Goal: Transaction & Acquisition: Purchase product/service

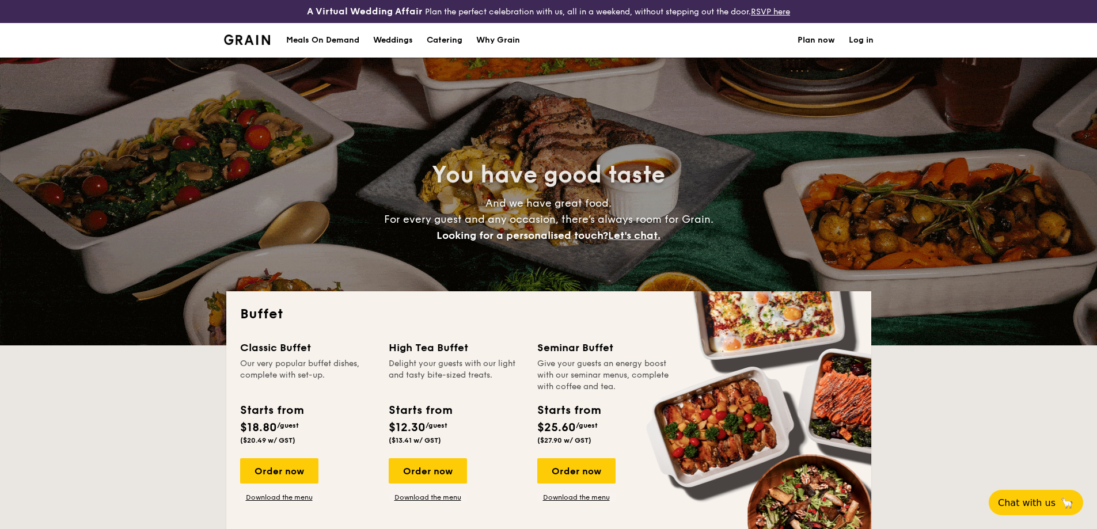
select select
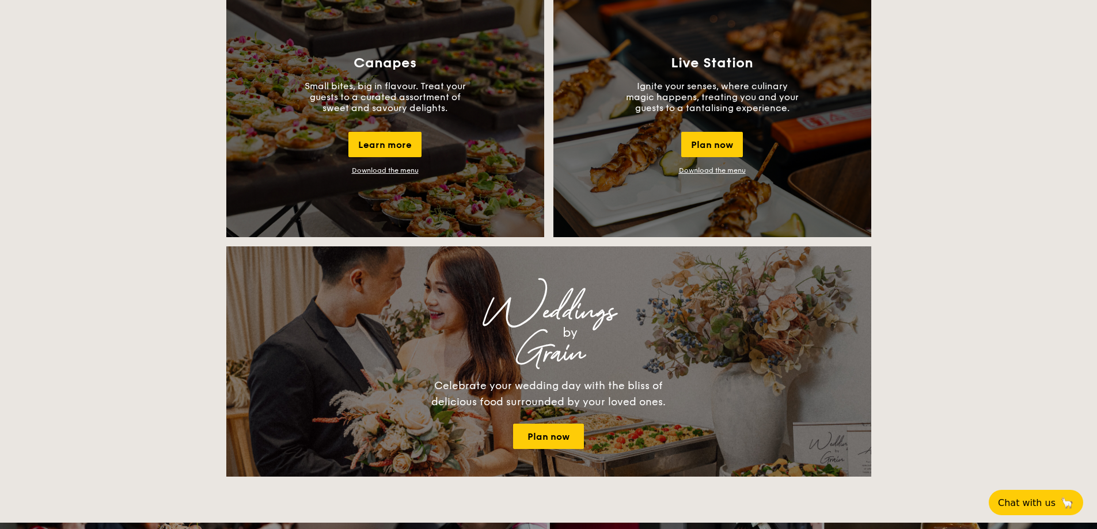
scroll to position [1075, 0]
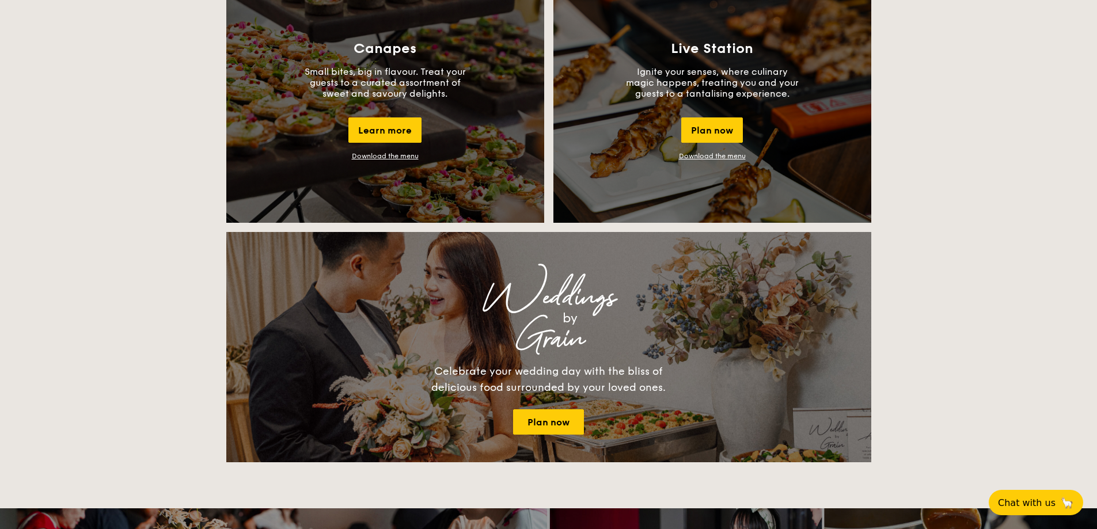
click at [701, 154] on link "Download the menu" at bounding box center [712, 156] width 67 height 8
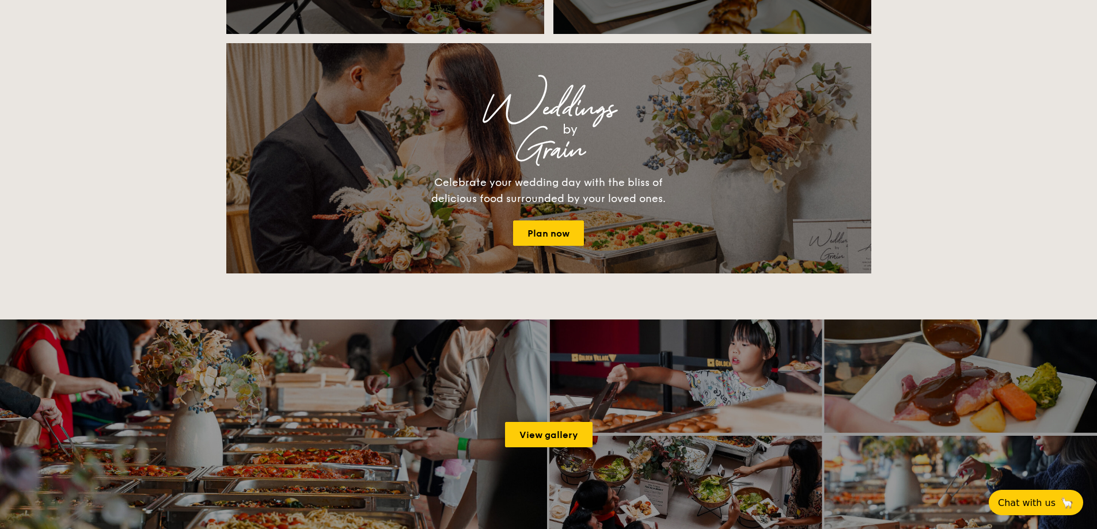
scroll to position [1842, 0]
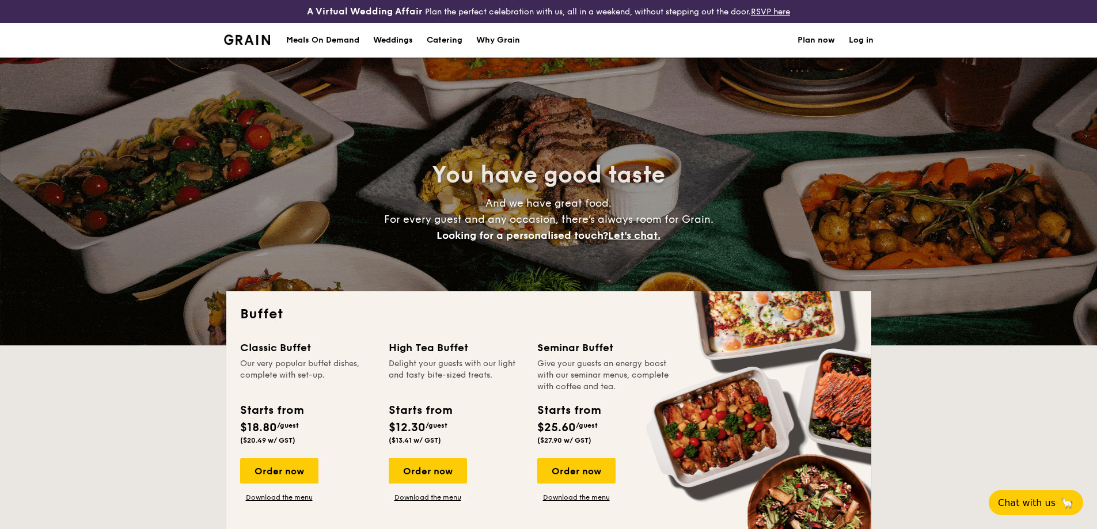
select select
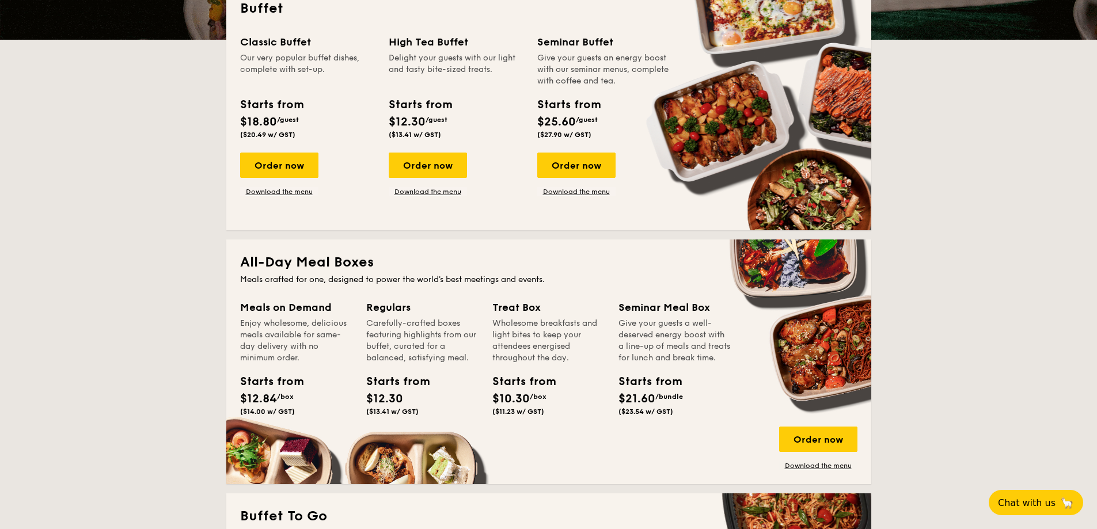
scroll to position [307, 0]
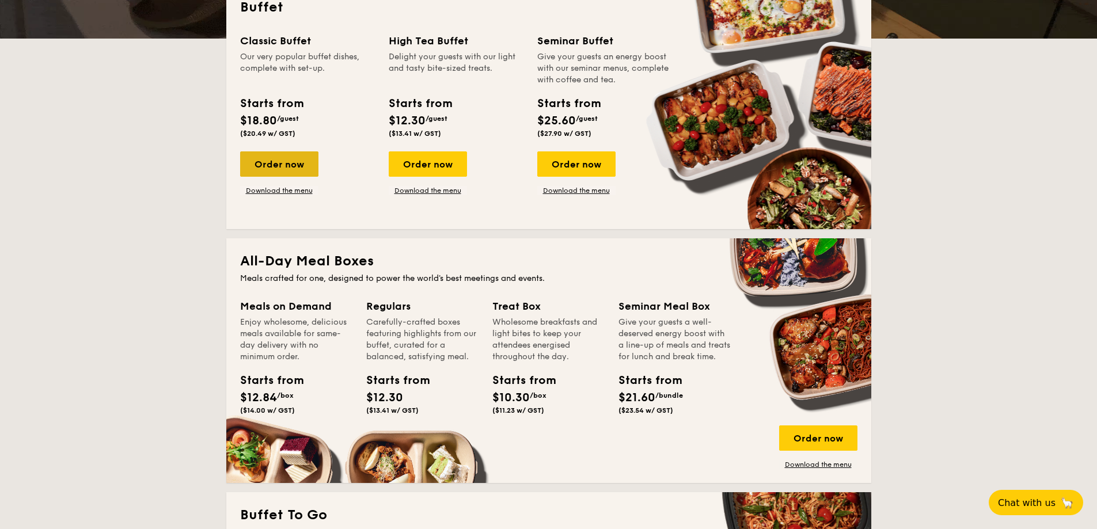
click at [297, 158] on div "Order now" at bounding box center [279, 163] width 78 height 25
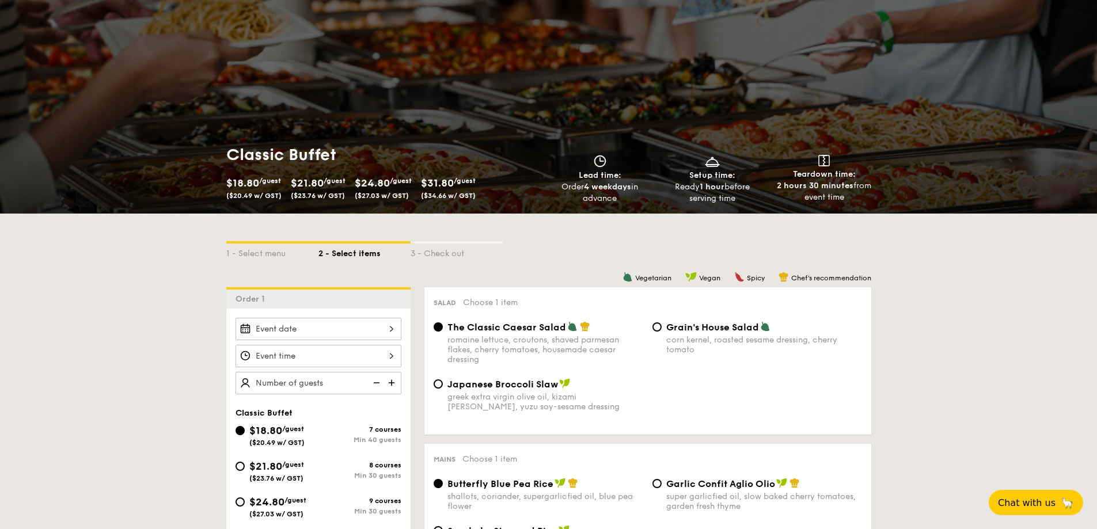
scroll to position [154, 0]
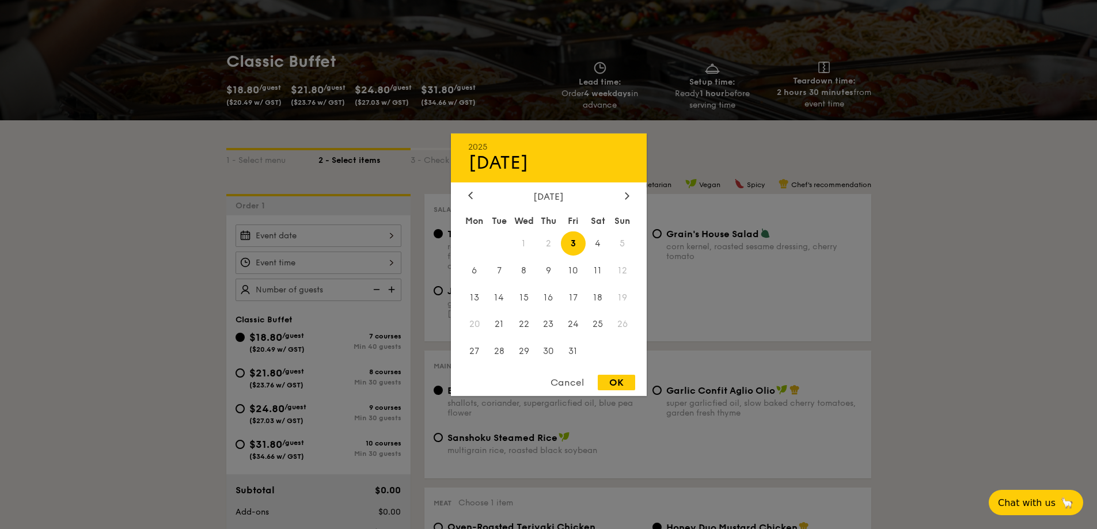
click at [322, 240] on div "2025 Oct [DATE] Tue Wed Thu Fri Sat Sun 1 2 3 4 5 6 7 8 9 10 11 12 13 14 15 16 …" at bounding box center [318, 236] width 166 height 22
click at [602, 269] on span "11" at bounding box center [598, 270] width 25 height 25
click at [625, 381] on div "OK" at bounding box center [616, 383] width 37 height 16
type input "[DATE]"
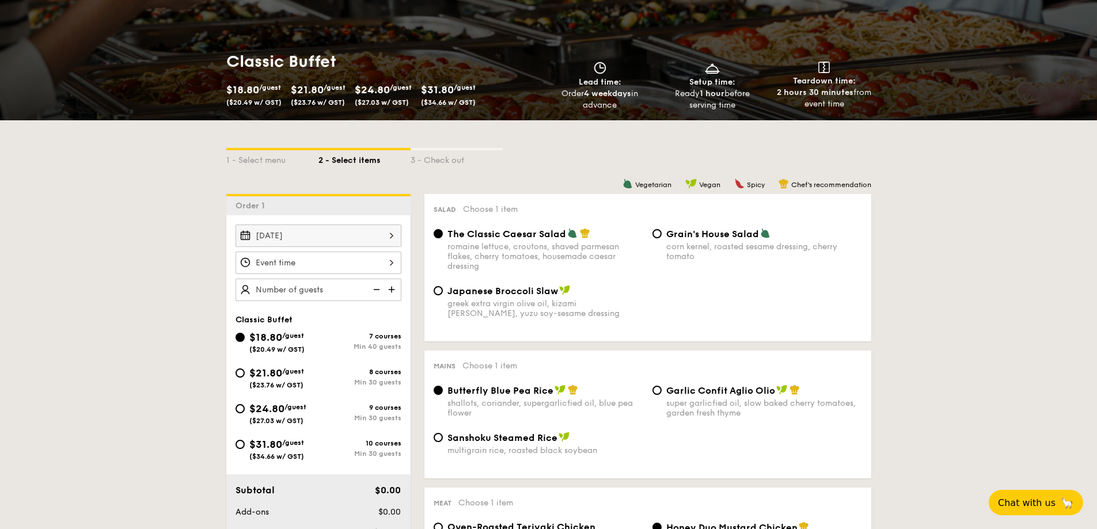
click at [358, 263] on div at bounding box center [318, 263] width 166 height 22
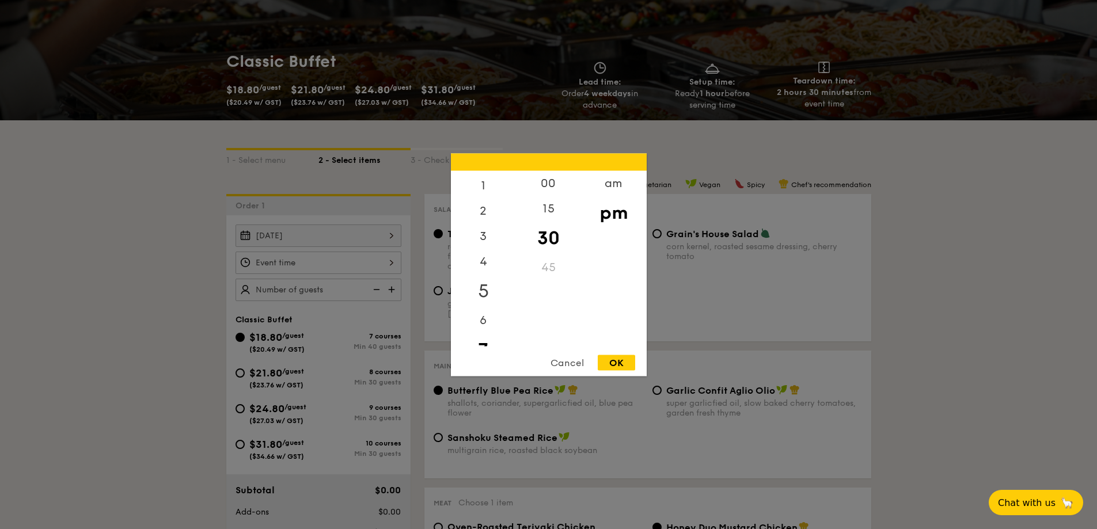
scroll to position [0, 0]
click at [616, 174] on div "am" at bounding box center [613, 186] width 65 height 33
click at [488, 330] on div "11" at bounding box center [483, 334] width 65 height 33
click at [549, 177] on div "00" at bounding box center [548, 186] width 65 height 33
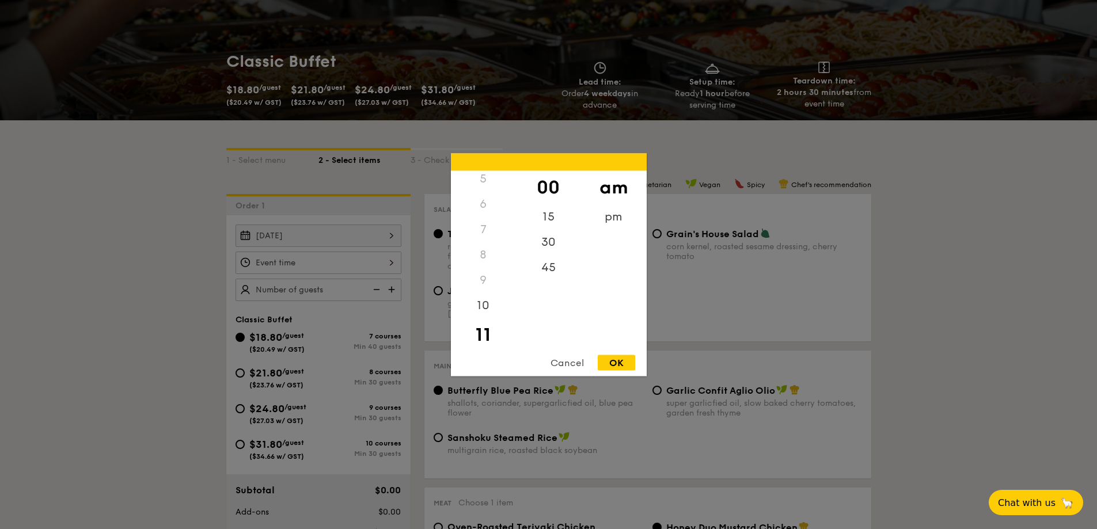
click at [612, 366] on div "OK" at bounding box center [616, 363] width 37 height 16
type input "11:00AM"
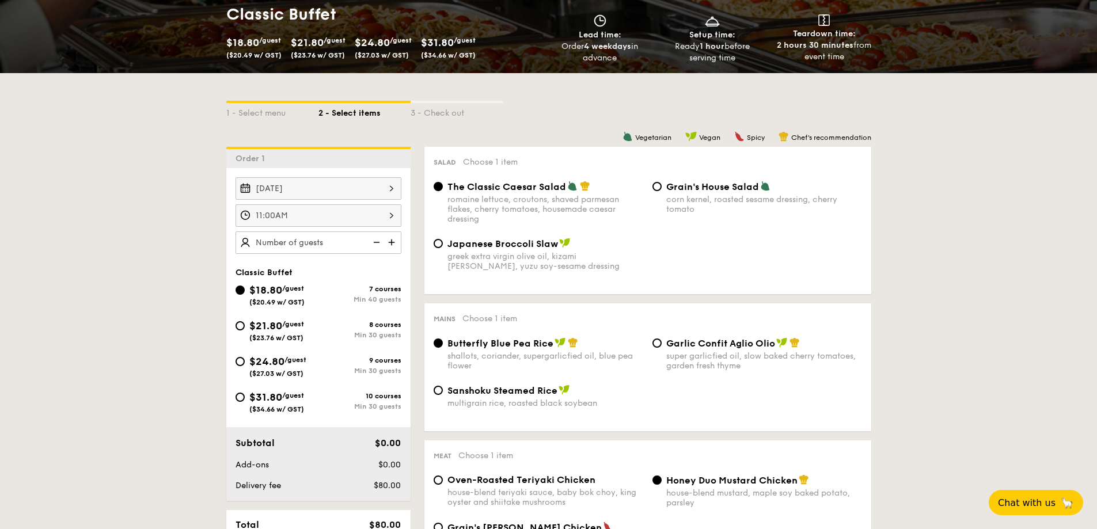
scroll to position [154, 0]
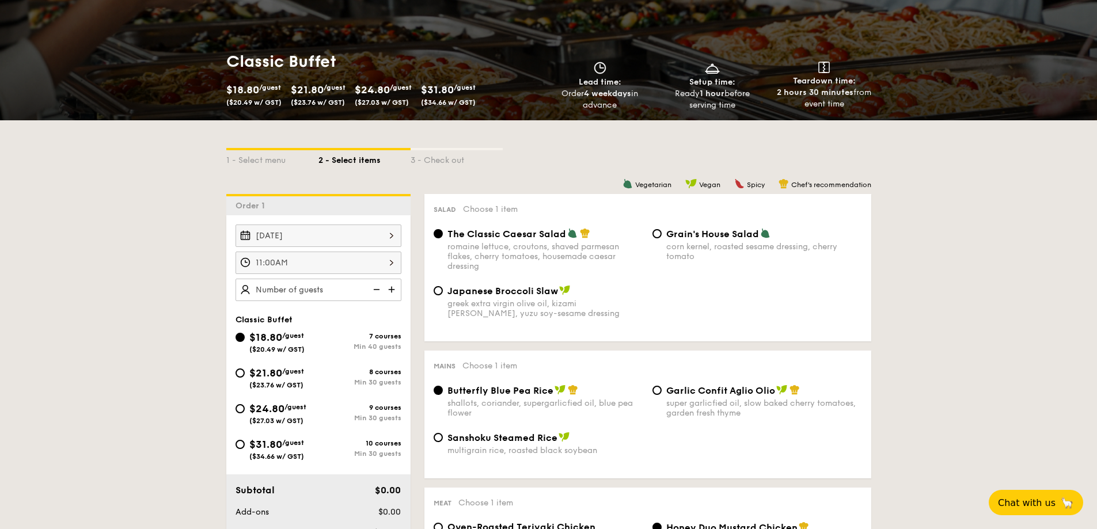
click at [387, 287] on img at bounding box center [392, 290] width 17 height 22
click at [388, 288] on img at bounding box center [392, 290] width 17 height 22
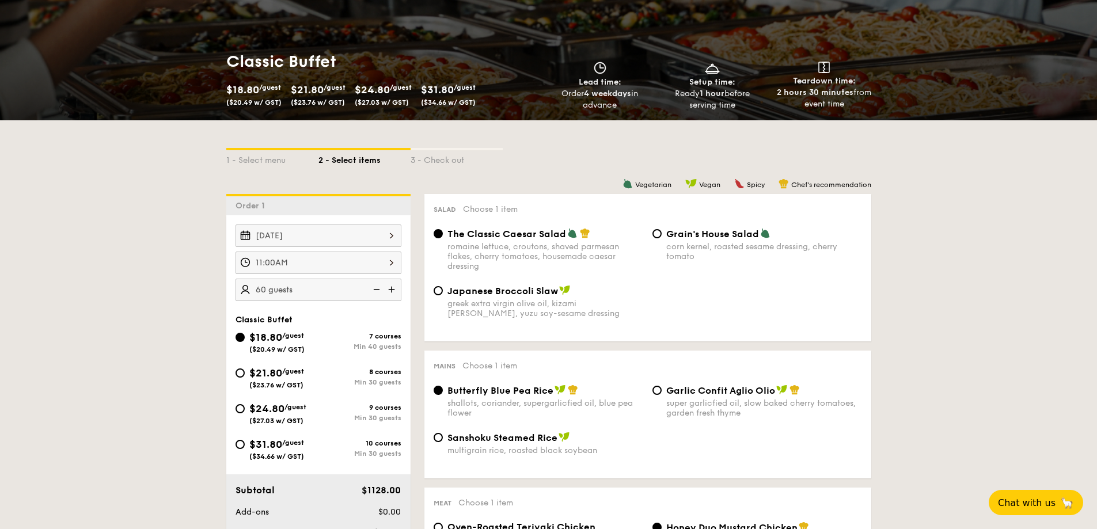
click at [377, 291] on img at bounding box center [375, 290] width 17 height 22
type input "40 guests"
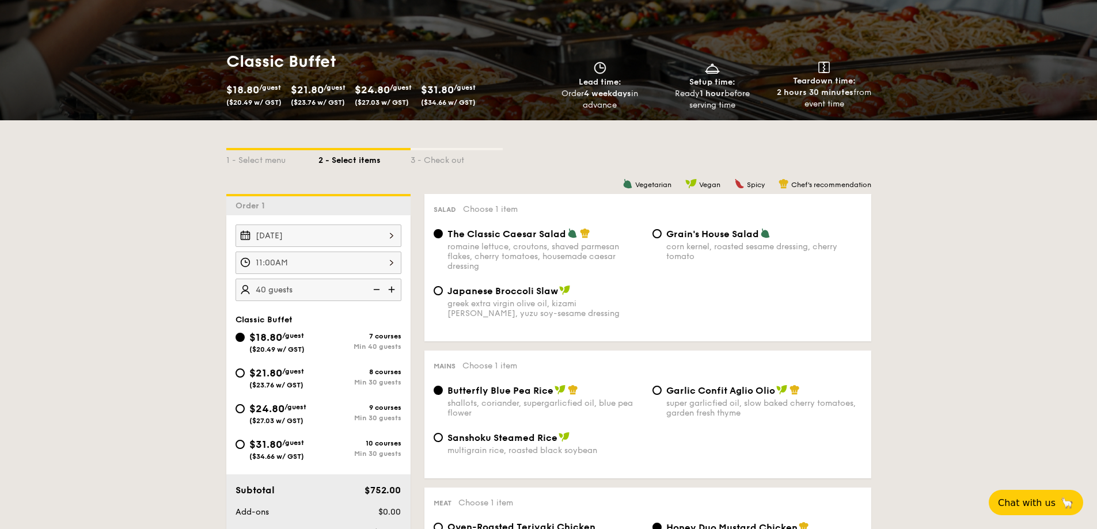
click at [377, 291] on img at bounding box center [375, 290] width 17 height 22
click at [371, 291] on img at bounding box center [375, 290] width 17 height 22
click at [291, 374] on span "/guest" at bounding box center [293, 371] width 22 height 8
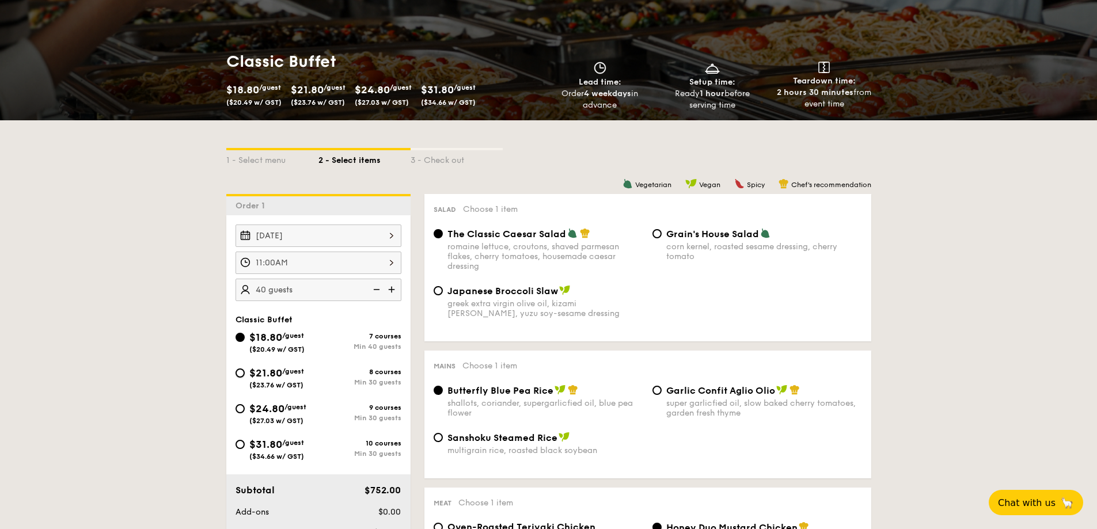
click at [245, 374] on input "$21.80 /guest ($23.76 w/ GST) 8 courses Min 30 guests" at bounding box center [239, 372] width 9 height 9
radio input "true"
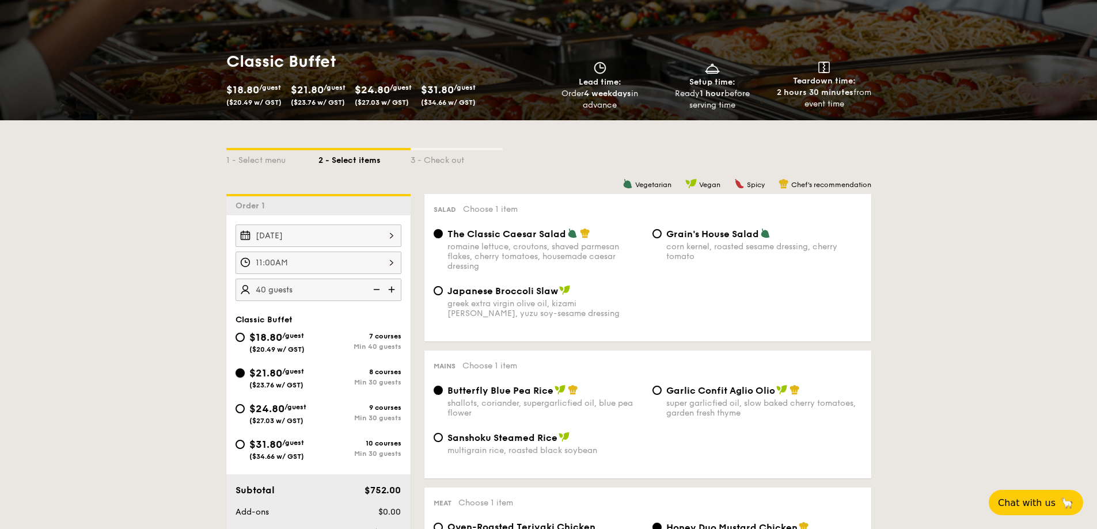
radio input "true"
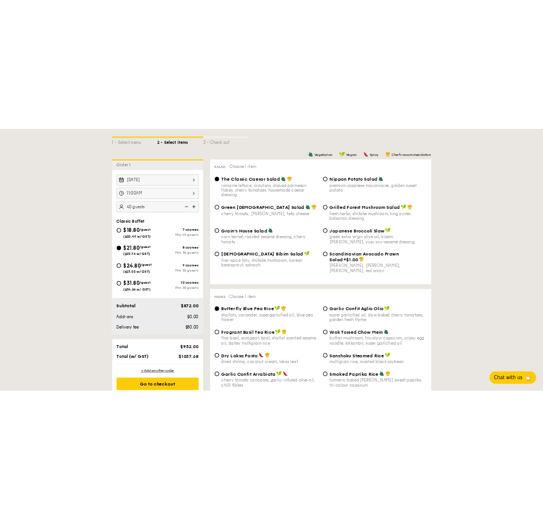
scroll to position [307, 0]
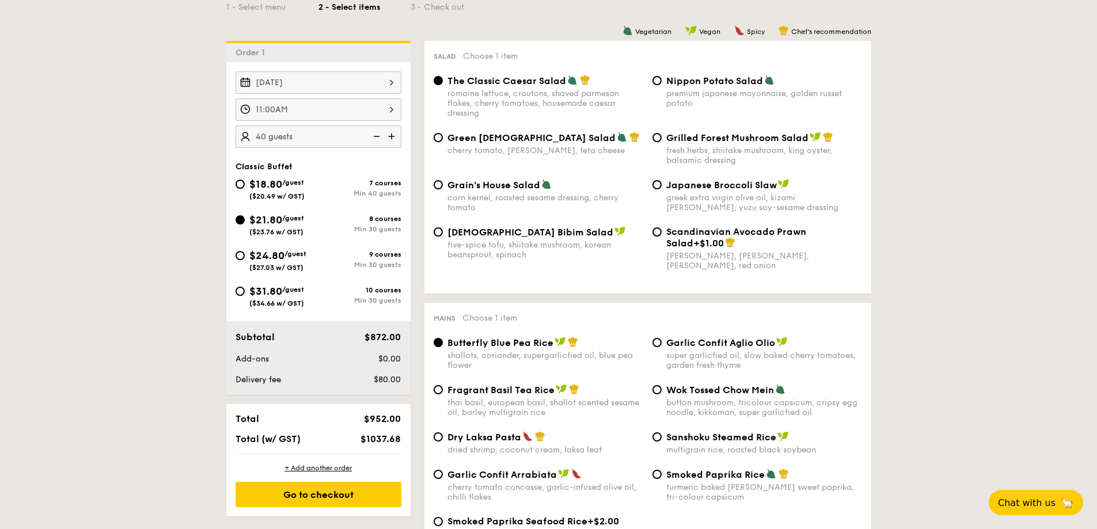
click at [378, 133] on img at bounding box center [375, 137] width 17 height 22
click at [378, 136] on img at bounding box center [375, 137] width 17 height 22
click at [394, 136] on img at bounding box center [392, 137] width 17 height 22
type input "35 guests"
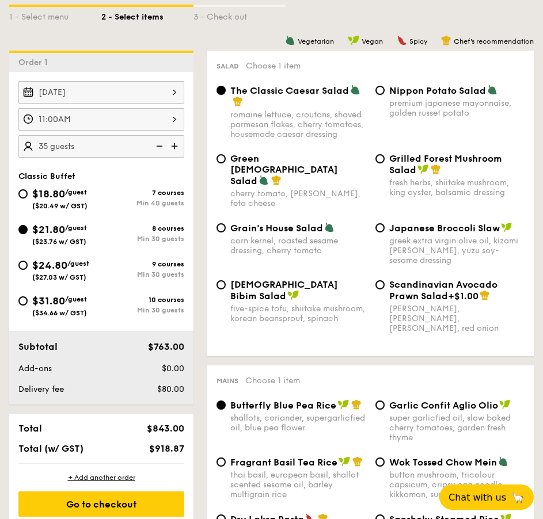
click at [453, 166] on div "Grilled Forest Mushroom Salad" at bounding box center [457, 164] width 136 height 22
click at [385, 164] on input "Grilled Forest Mushroom Salad fresh herbs, shiitake mushroom, king oyster, bals…" at bounding box center [379, 158] width 9 height 9
radio input "true"
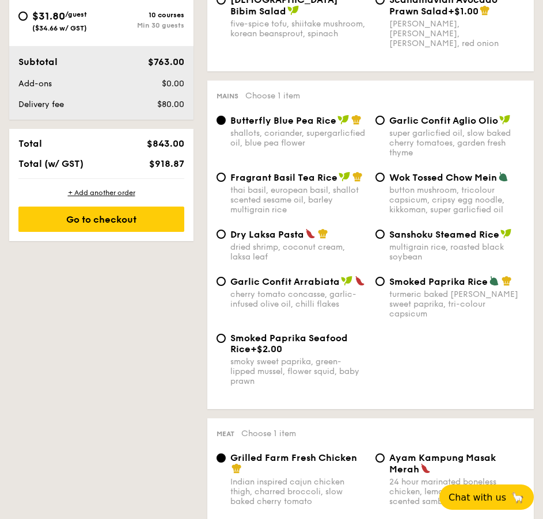
scroll to position [614, 0]
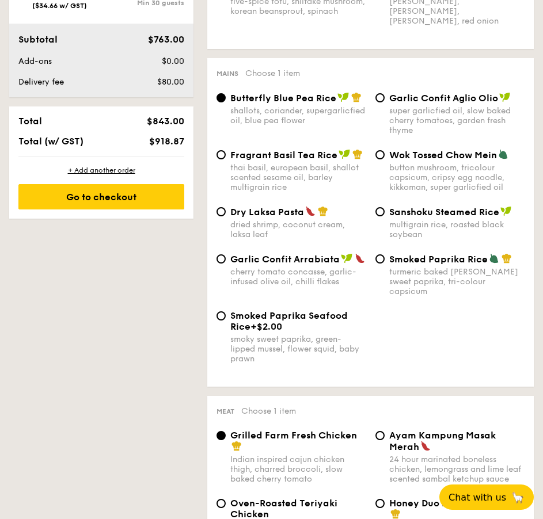
click at [436, 106] on div "super garlicfied oil, slow baked cherry tomatoes, garden fresh thyme" at bounding box center [457, 120] width 136 height 29
click at [385, 93] on input "Garlic Confit Aglio Olio super garlicfied oil, slow baked cherry tomatoes, gard…" at bounding box center [379, 97] width 9 height 9
radio input "true"
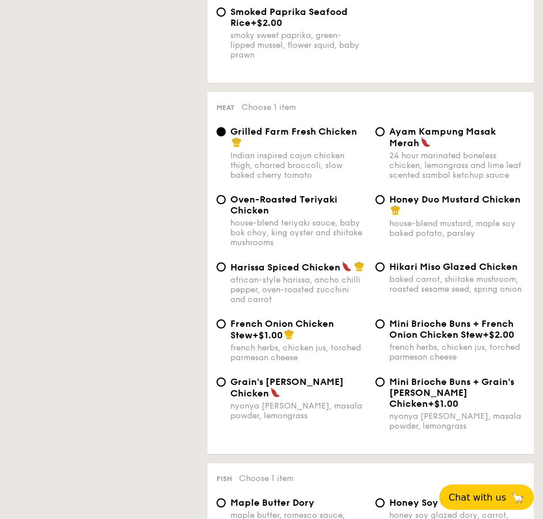
scroll to position [921, 0]
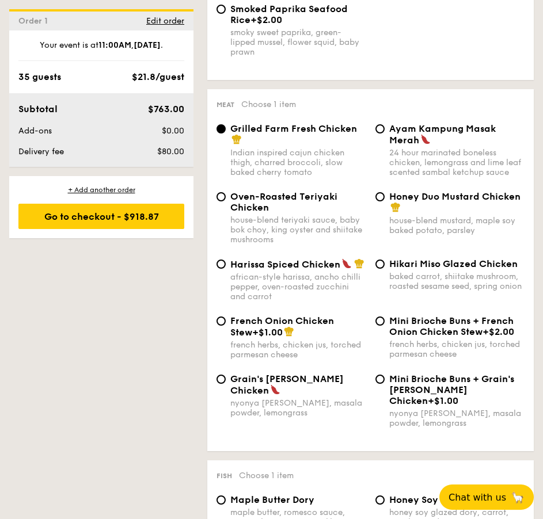
click at [434, 191] on div "Honey Duo Mustard Chicken" at bounding box center [457, 202] width 136 height 22
click at [385, 192] on input "Honey Duo Mustard Chicken house-blend mustard, maple soy baked potato, parsley" at bounding box center [379, 196] width 9 height 9
radio input "true"
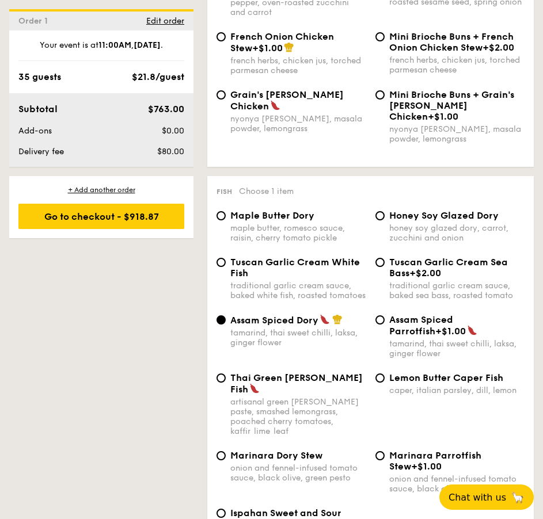
scroll to position [1228, 0]
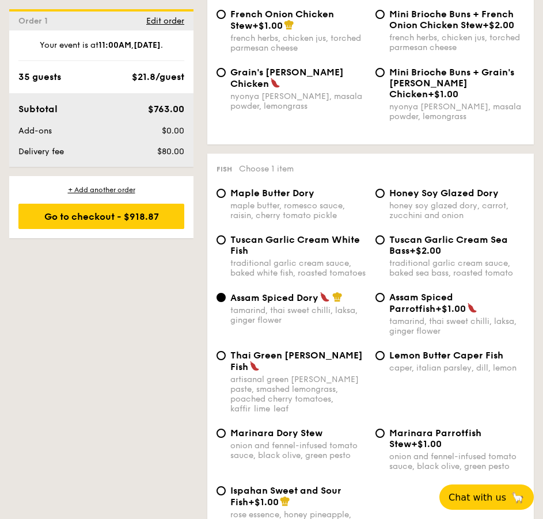
click at [276, 188] on span "Maple Butter Dory" at bounding box center [272, 193] width 84 height 11
click at [226, 189] on input "Maple Butter Dory maple butter, romesco sauce, raisin, cherry tomato pickle" at bounding box center [220, 193] width 9 height 9
radio input "true"
click at [282, 441] on div "onion and fennel-infused tomato sauce, black olive, green pesto" at bounding box center [298, 451] width 136 height 20
click at [226, 429] on input "Marinara Dory Stew onion and fennel-infused tomato sauce, black olive, green pe…" at bounding box center [220, 433] width 9 height 9
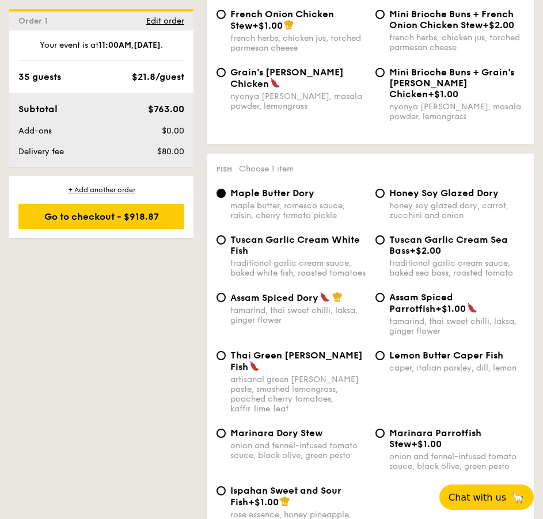
radio input "true"
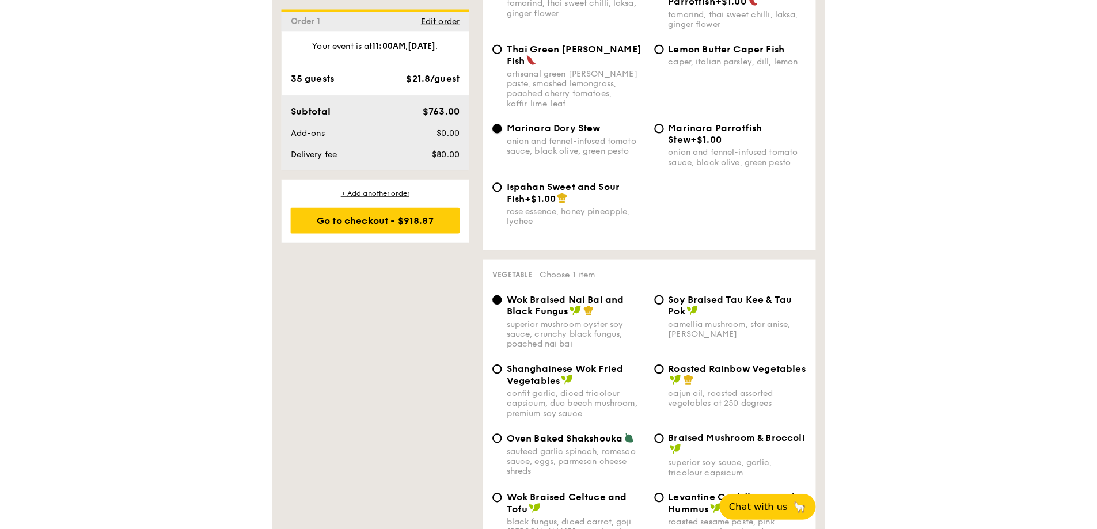
scroll to position [1689, 0]
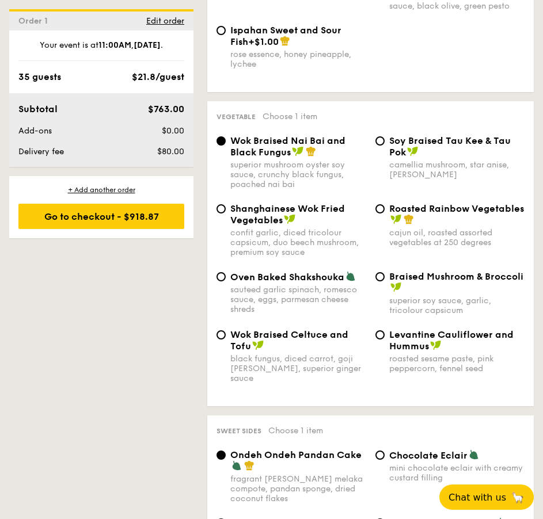
click at [448, 228] on div "cajun oil, roasted assorted vegetables at 250 degrees" at bounding box center [457, 238] width 136 height 20
click at [385, 204] on input "Roasted Rainbow Vegetables cajun oil, roasted assorted vegetables at 250 degrees" at bounding box center [379, 208] width 9 height 9
radio input "true"
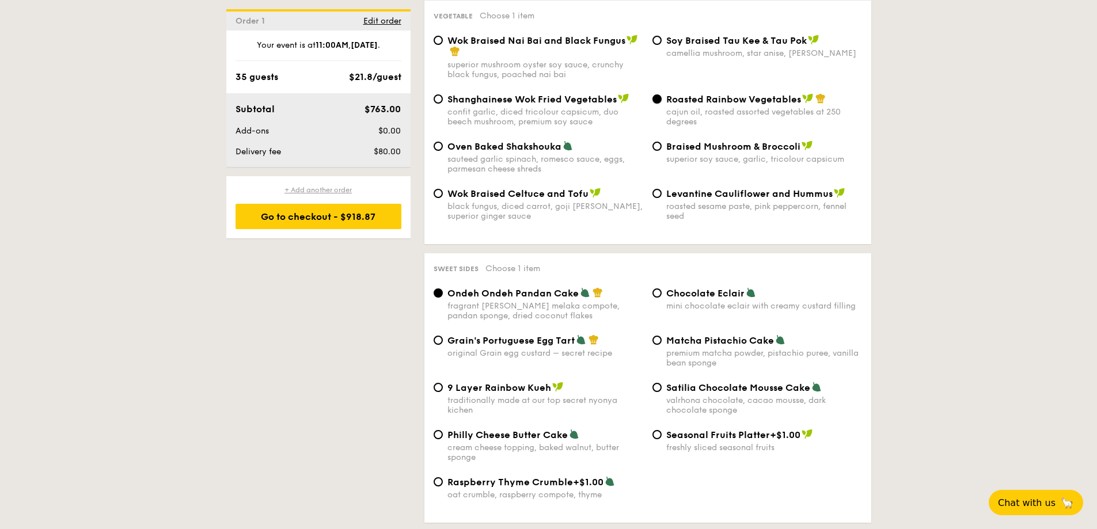
scroll to position [1382, 0]
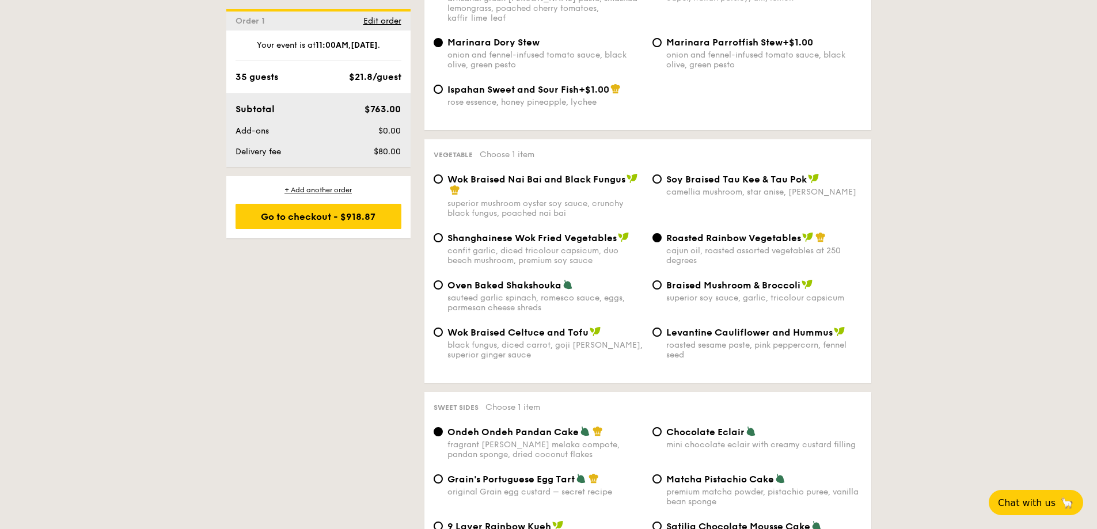
click at [702, 340] on div "roasted sesame paste, pink peppercorn, fennel seed" at bounding box center [764, 350] width 196 height 20
click at [662, 328] on input "Levantine Cauliflower and Hummus roasted sesame paste, pink peppercorn, fennel …" at bounding box center [656, 332] width 9 height 9
radio input "true"
click at [726, 246] on div "cajun oil, roasted assorted vegetables at 250 degrees" at bounding box center [764, 256] width 196 height 20
click at [662, 235] on input "Roasted Rainbow Vegetables cajun oil, roasted assorted vegetables at 250 degrees" at bounding box center [656, 237] width 9 height 9
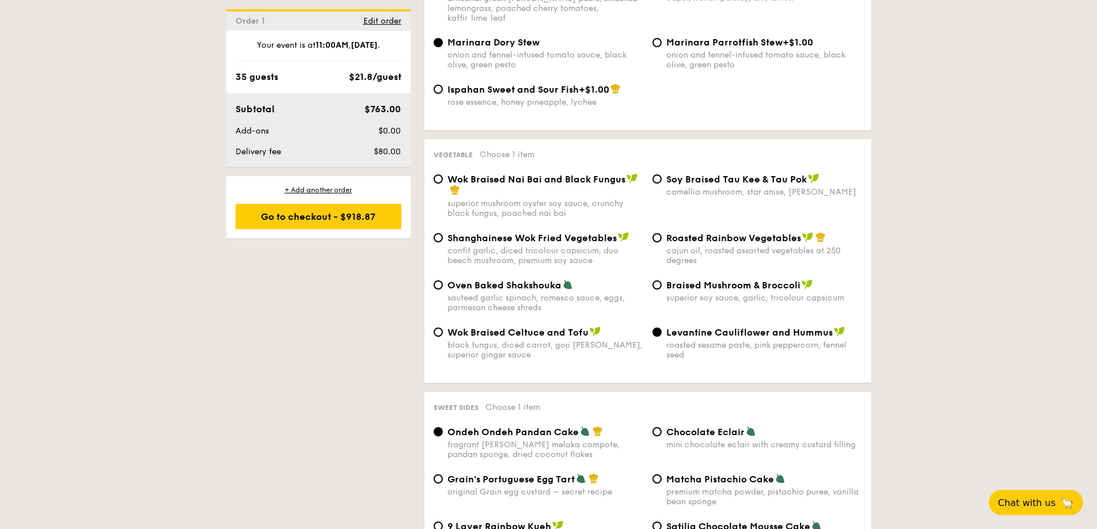
radio input "true"
click at [569, 293] on div "sauteed garlic spinach, romesco sauce, eggs, parmesan cheese shreds" at bounding box center [545, 303] width 196 height 20
click at [443, 280] on input "Oven Baked Shakshouka sauteed garlic spinach, romesco sauce, eggs, parmesan che…" at bounding box center [438, 284] width 9 height 9
radio input "true"
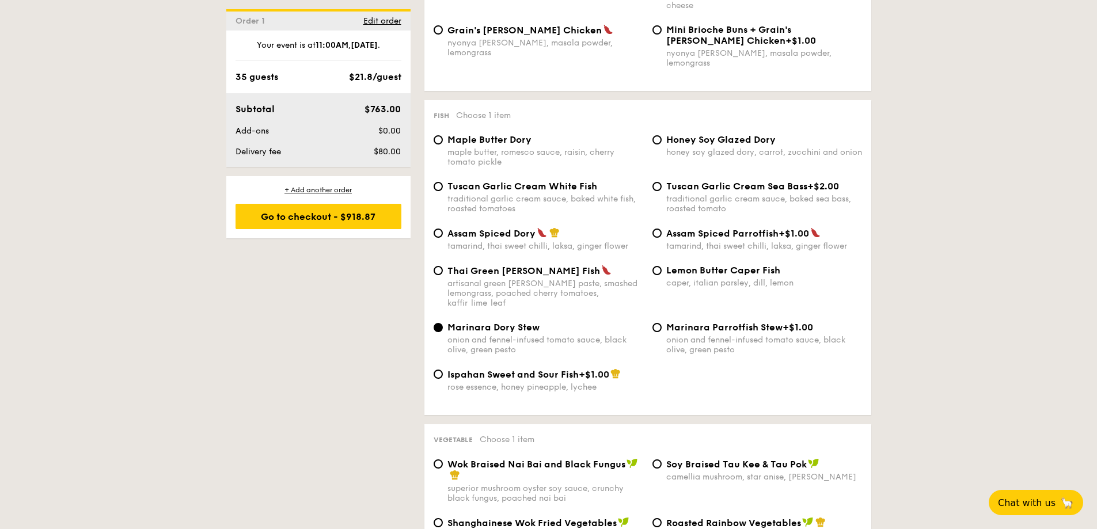
scroll to position [1075, 0]
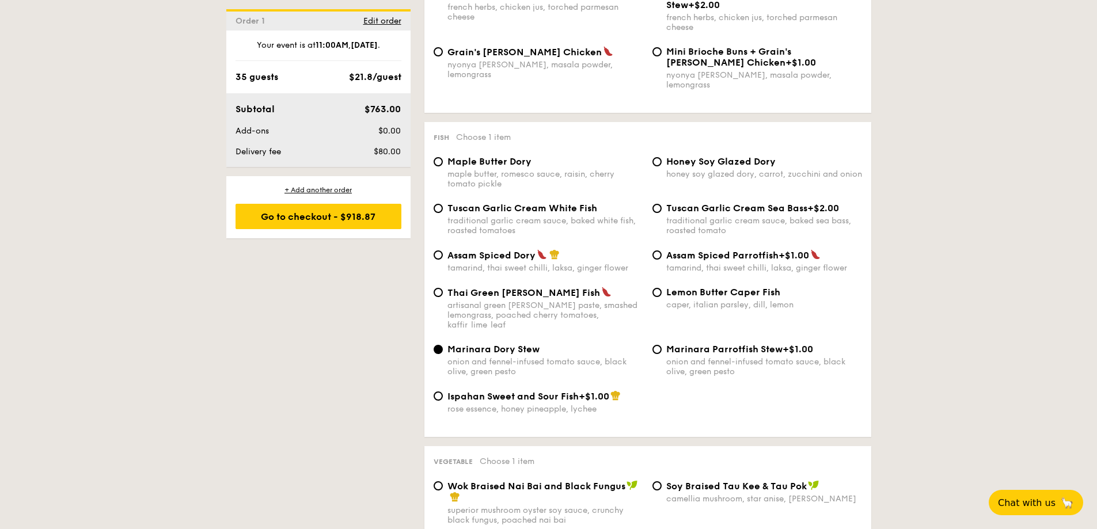
click at [550, 169] on div "maple butter, romesco sauce, raisin, cherry tomato pickle" at bounding box center [545, 179] width 196 height 20
click at [443, 166] on input "Maple Butter Dory maple butter, romesco sauce, raisin, cherry tomato pickle" at bounding box center [438, 161] width 9 height 9
radio input "true"
drag, startPoint x: 360, startPoint y: 329, endPoint x: 315, endPoint y: 335, distance: 45.4
click at [315, 335] on div "1 - Select menu 2 - Select items 3 - Check out Order 1 [DATE] 11:00AM 35 guests…" at bounding box center [548, 491] width 663 height 2585
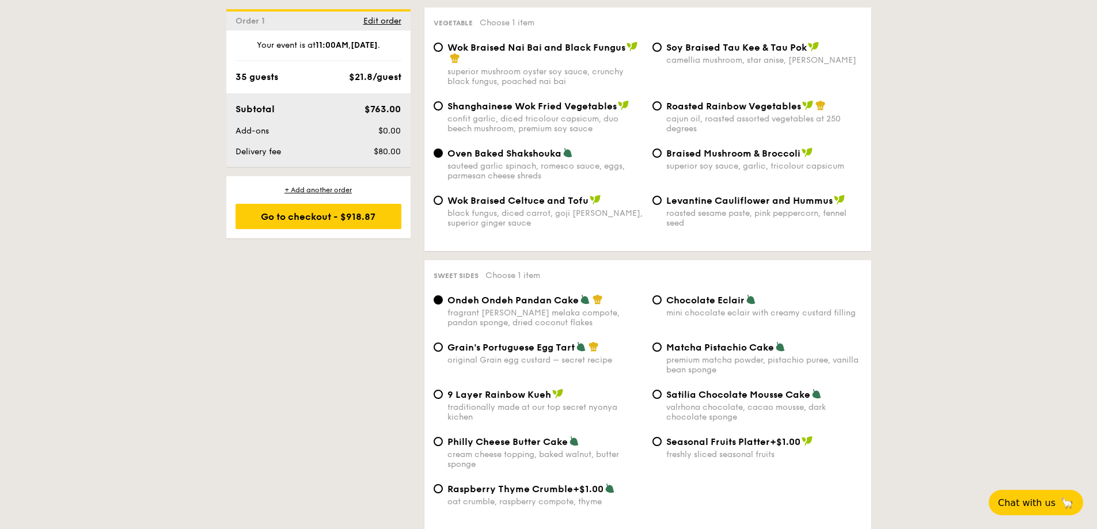
scroll to position [1536, 0]
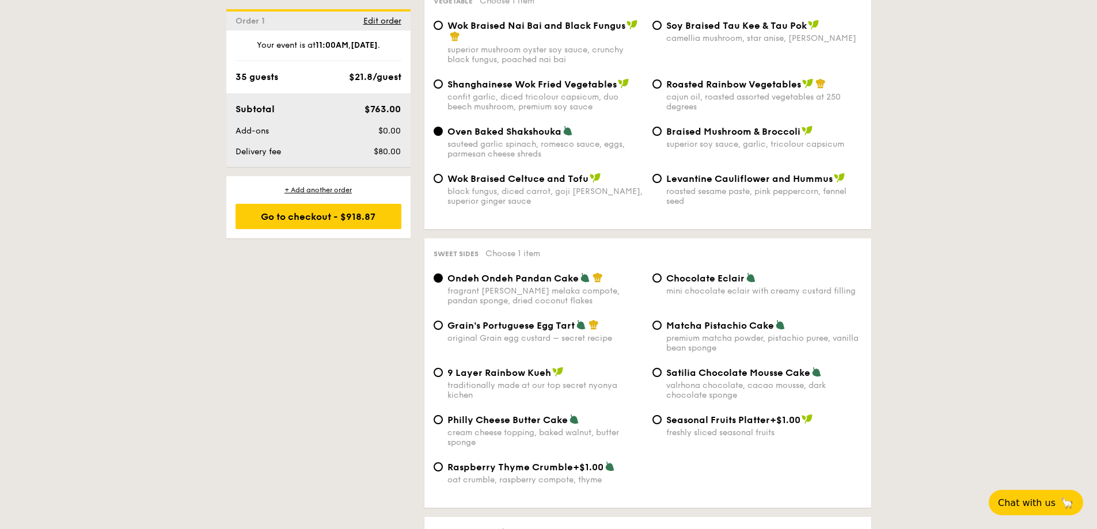
click at [507, 320] on div "Grain's Portuguese Egg Tart original Grain egg custard – secret recipe" at bounding box center [545, 332] width 196 height 24
click at [443, 321] on input "Grain's Portuguese Egg Tart original Grain egg custard – secret recipe" at bounding box center [438, 325] width 9 height 9
radio input "true"
click at [730, 286] on div "mini chocolate eclair with creamy custard filling" at bounding box center [764, 291] width 196 height 10
click at [662, 273] on input "Chocolate Eclair mini chocolate eclair with creamy custard filling" at bounding box center [656, 277] width 9 height 9
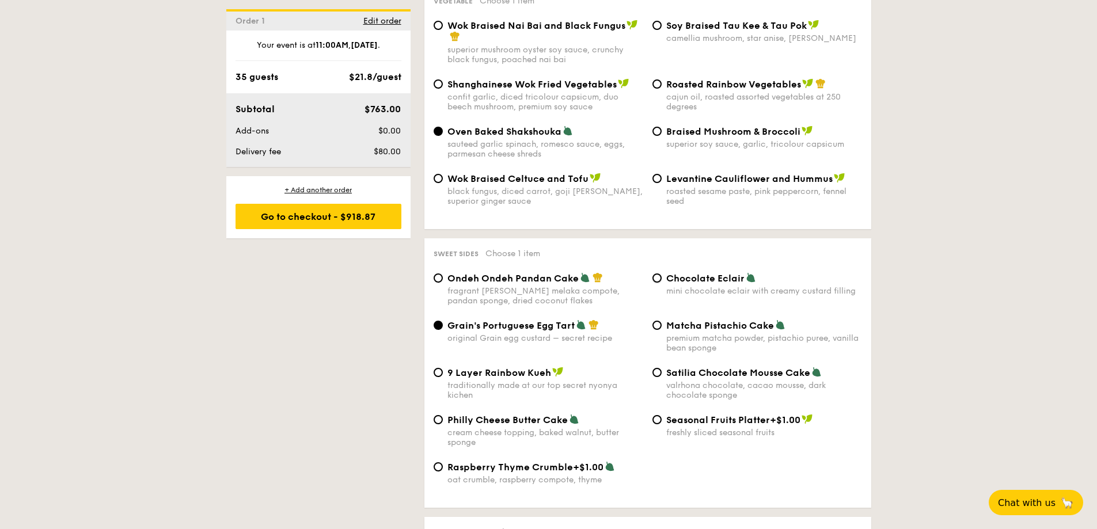
radio input "true"
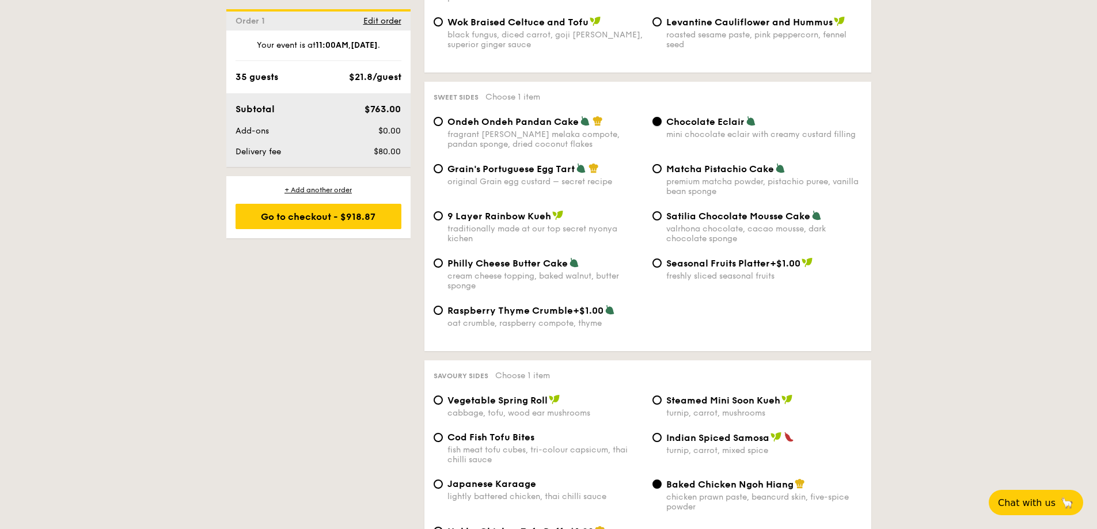
scroll to position [1842, 0]
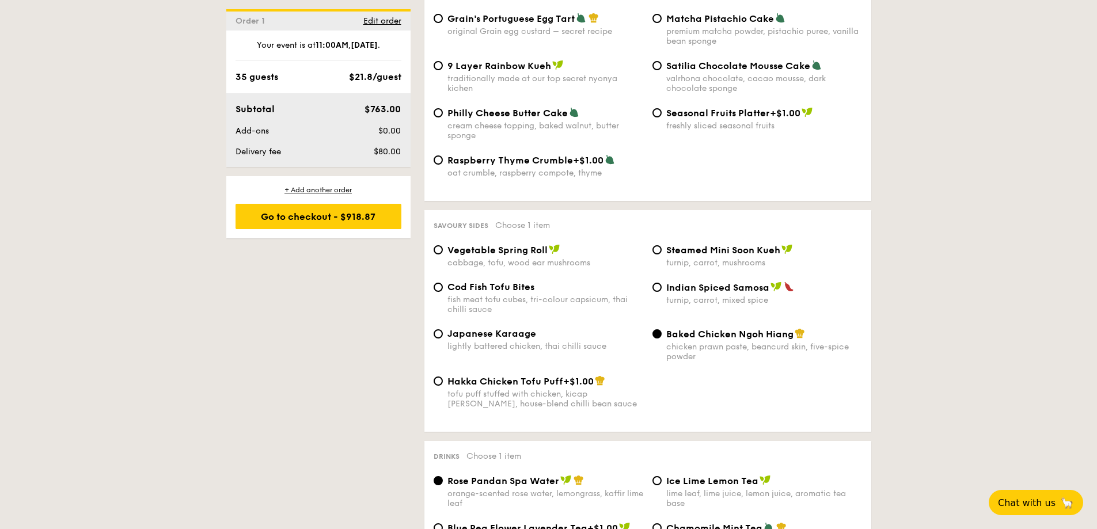
click at [510, 328] on span "Japanese Karaage" at bounding box center [491, 333] width 89 height 11
click at [443, 329] on input "Japanese Karaage lightly battered chicken, thai chilli sauce" at bounding box center [438, 333] width 9 height 9
radio input "true"
click at [705, 329] on span "Baked Chicken Ngoh Hiang" at bounding box center [729, 334] width 127 height 11
click at [662, 329] on input "Baked Chicken Ngoh Hiang chicken prawn paste, beancurd skin, five-spice powder" at bounding box center [656, 333] width 9 height 9
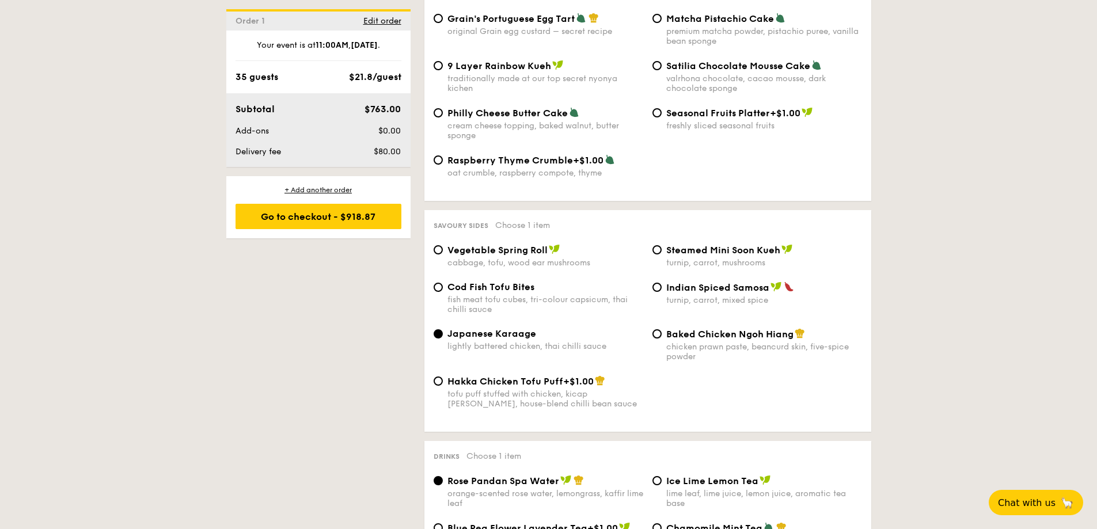
radio input "true"
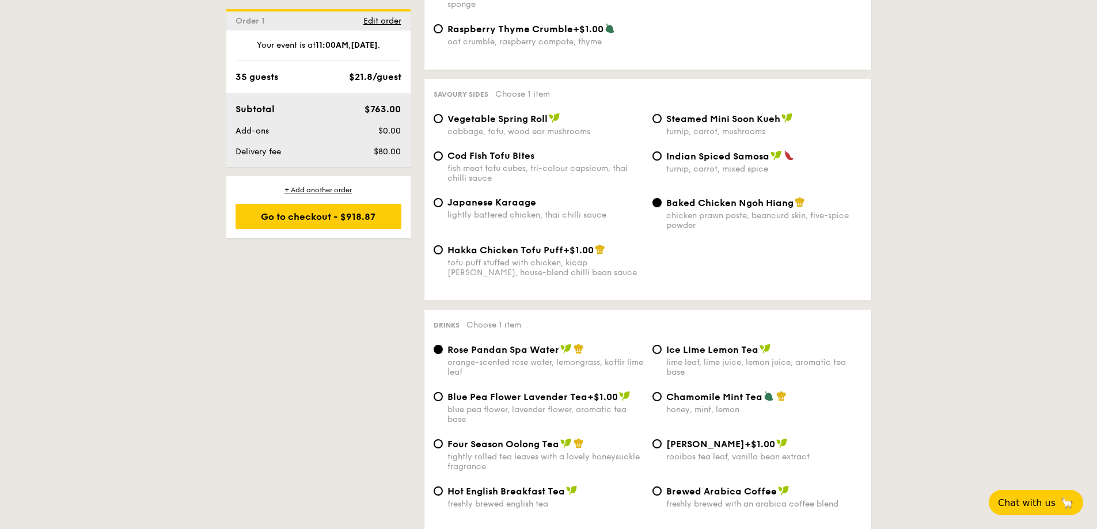
scroll to position [1996, 0]
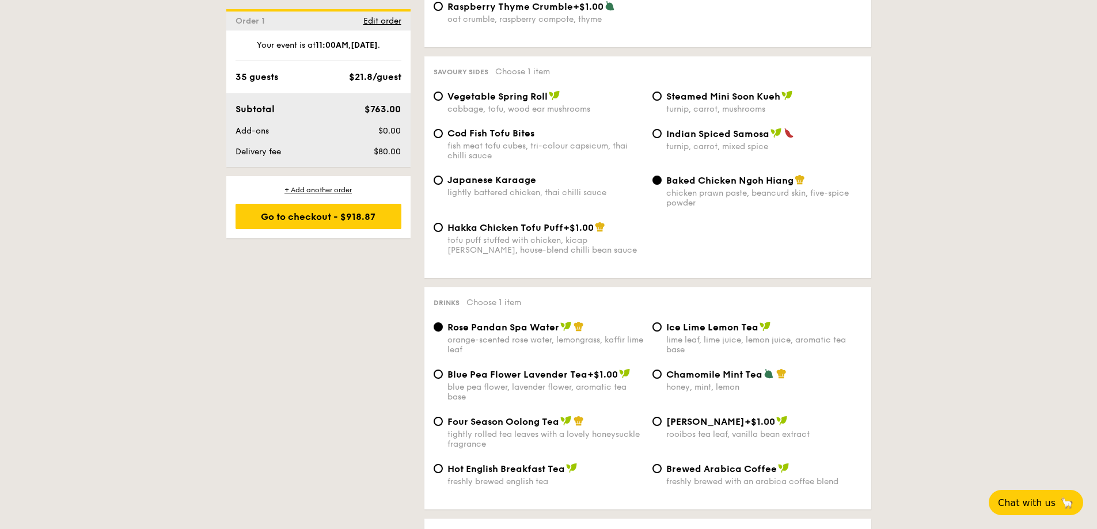
click at [719, 463] on span "Brewed Arabica Coffee" at bounding box center [721, 468] width 111 height 11
click at [662, 464] on input "Brewed Arabica Coffee freshly brewed with an arabica coffee blend" at bounding box center [656, 468] width 9 height 9
radio input "true"
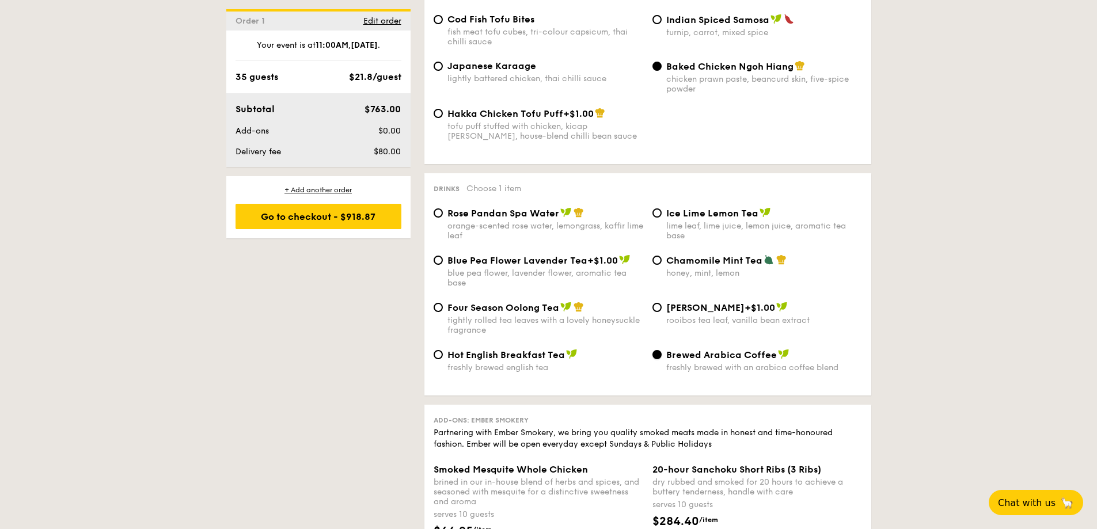
scroll to position [2149, 0]
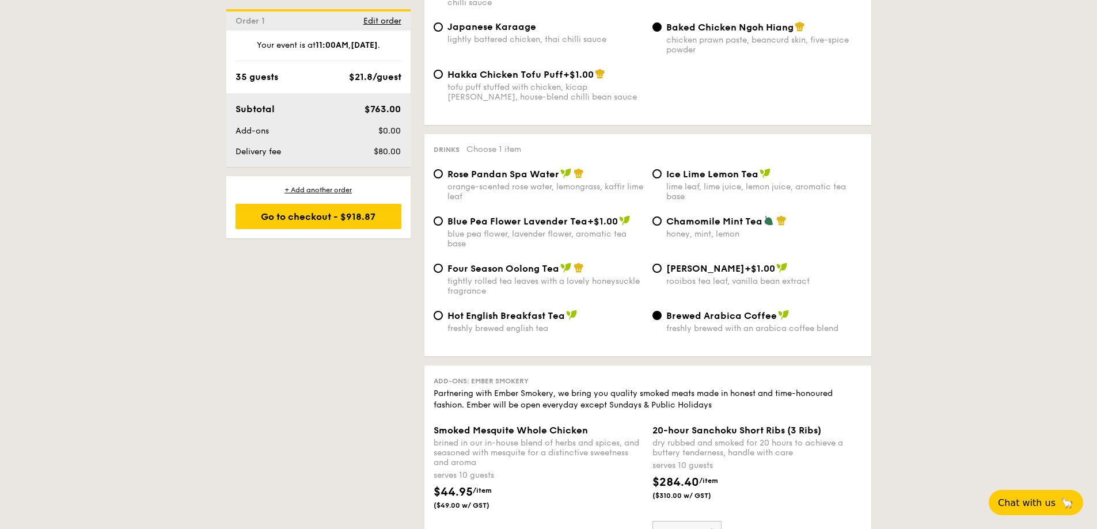
click at [704, 169] on span "Ice Lime Lemon Tea" at bounding box center [712, 174] width 92 height 11
click at [662, 169] on input "Ice Lime Lemon Tea lime leaf, lime juice, lemon juice, aromatic tea base" at bounding box center [656, 173] width 9 height 9
radio input "true"
click at [557, 169] on span "Rose Pandan Spa Water" at bounding box center [503, 174] width 112 height 11
click at [443, 169] on input "Rose Pandan Spa Water orange-scented rose water, lemongrass, kaffir lime leaf" at bounding box center [438, 173] width 9 height 9
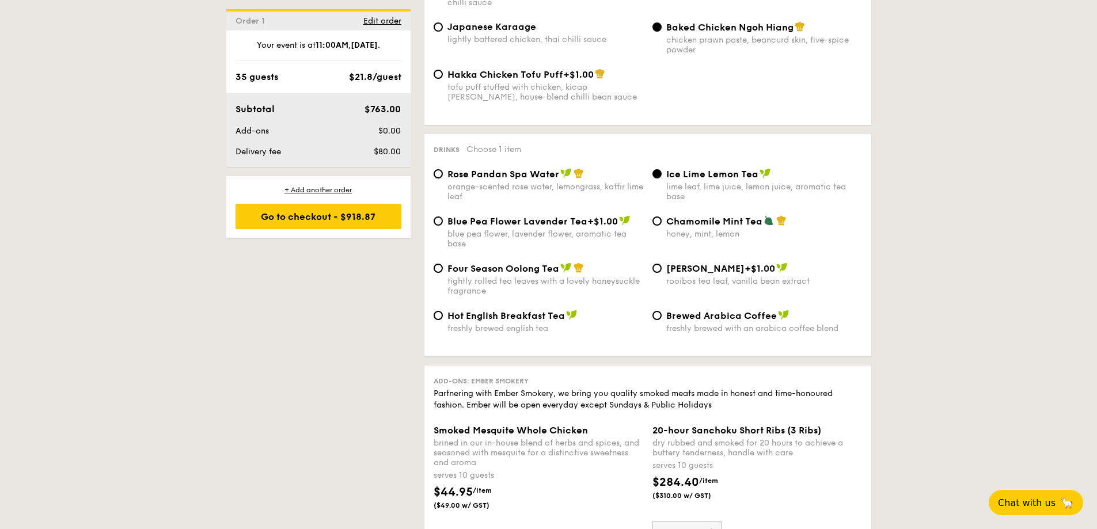
radio input "true"
click at [700, 216] on span "Chamomile Mint Tea" at bounding box center [714, 221] width 96 height 11
click at [662, 216] on input "Chamomile Mint Tea honey, mint, lemon" at bounding box center [656, 220] width 9 height 9
radio input "true"
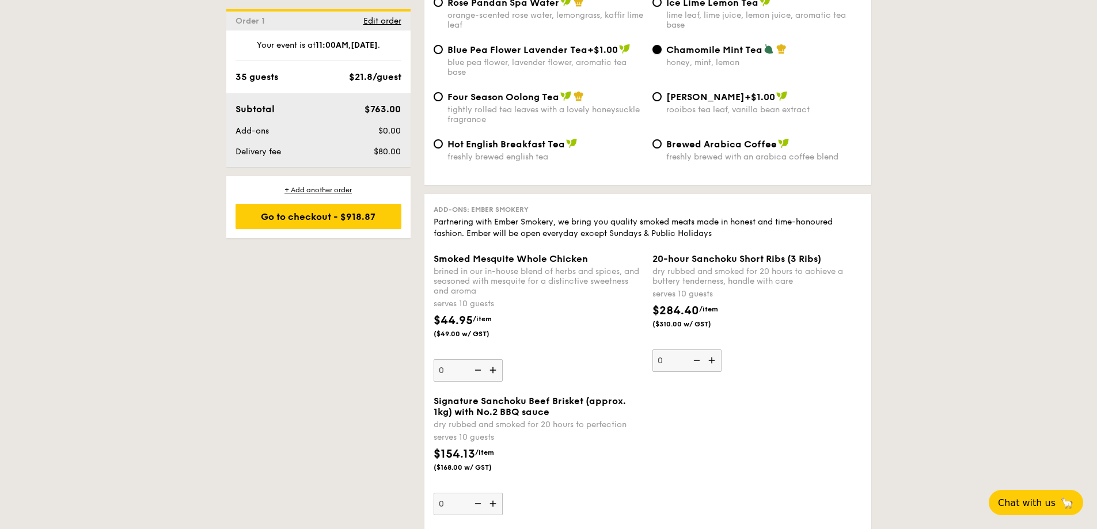
scroll to position [2303, 0]
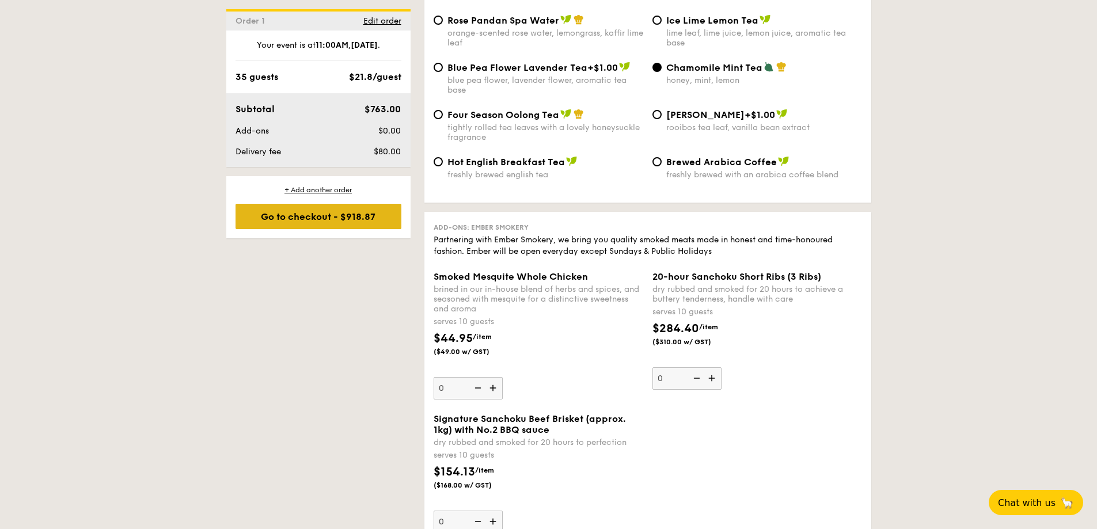
click at [378, 215] on div "Go to checkout - $918.87" at bounding box center [318, 216] width 166 height 25
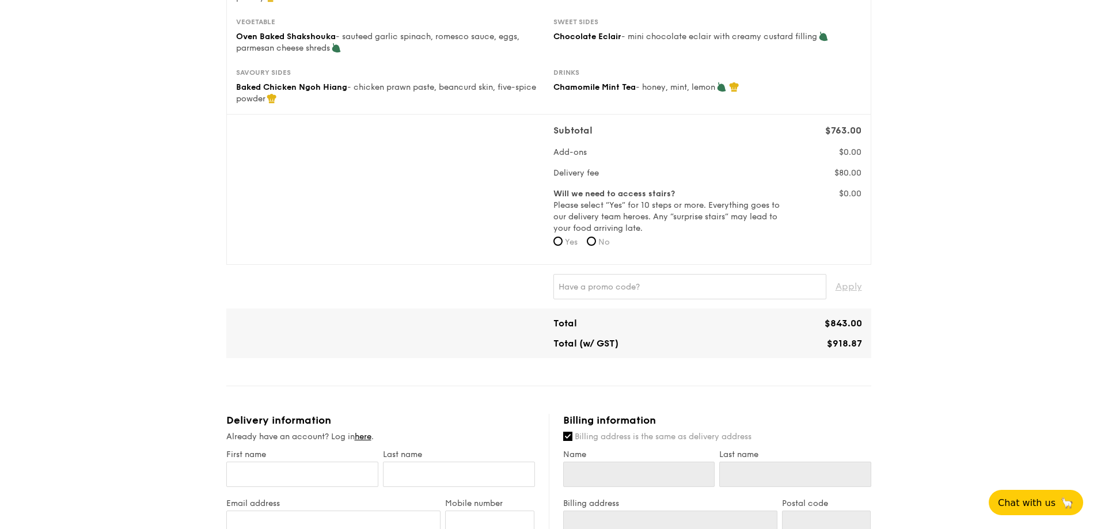
scroll to position [307, 0]
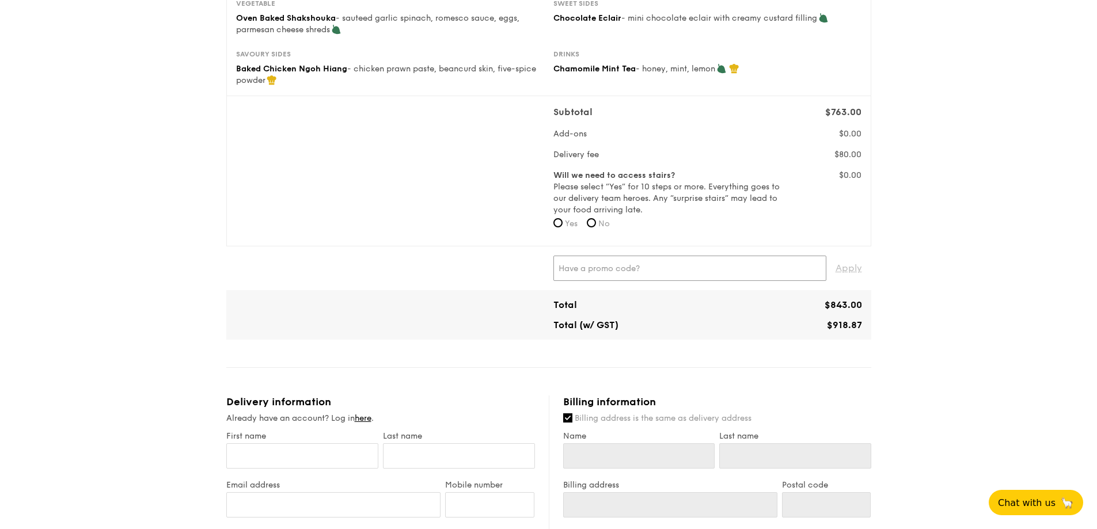
click at [621, 269] on input "text" at bounding box center [689, 268] width 273 height 25
click at [857, 272] on span "Apply" at bounding box center [848, 268] width 26 height 25
type input "IREADGRAINADS"
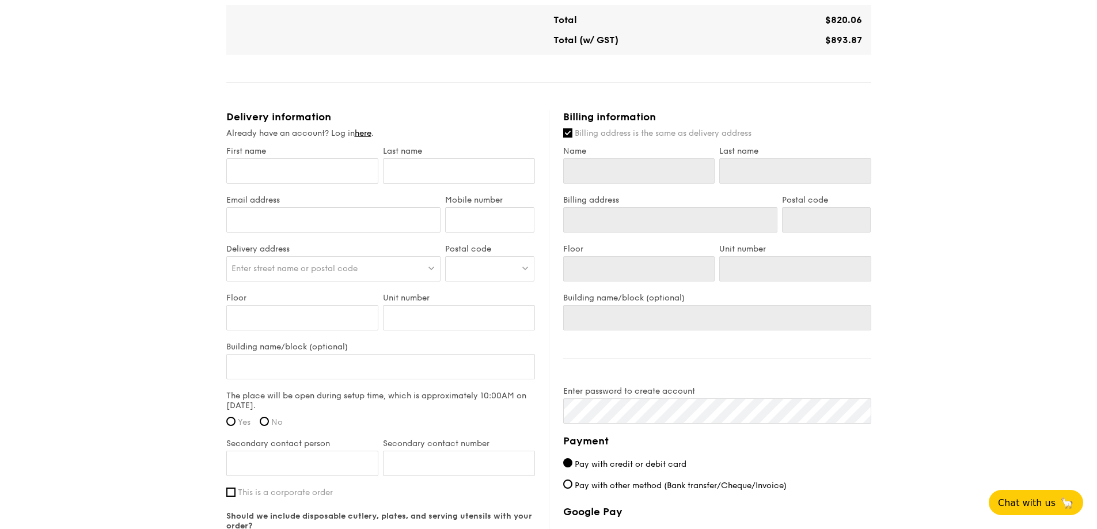
scroll to position [614, 0]
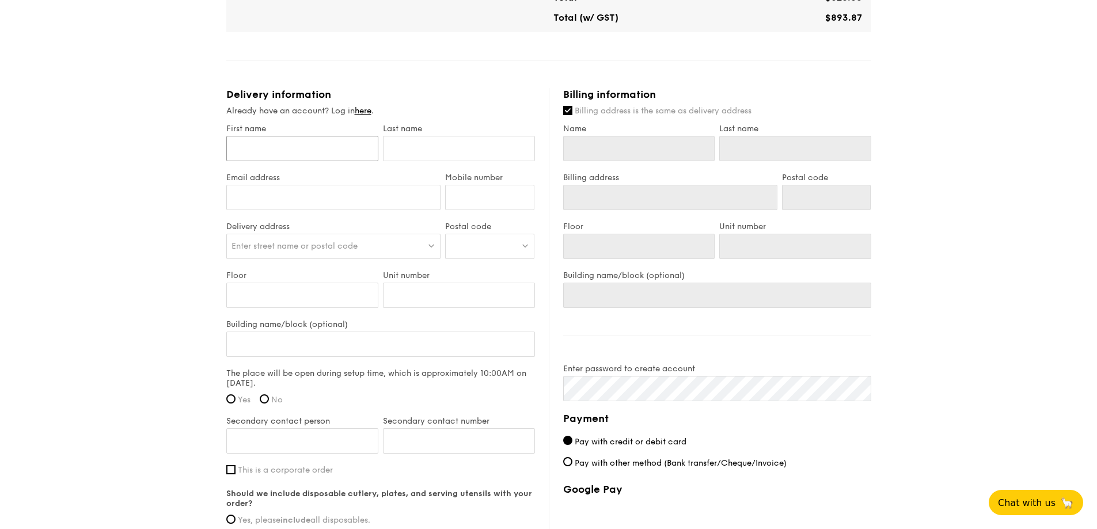
click at [337, 156] on input "First name" at bounding box center [302, 148] width 152 height 25
type input "P"
type input "PQ"
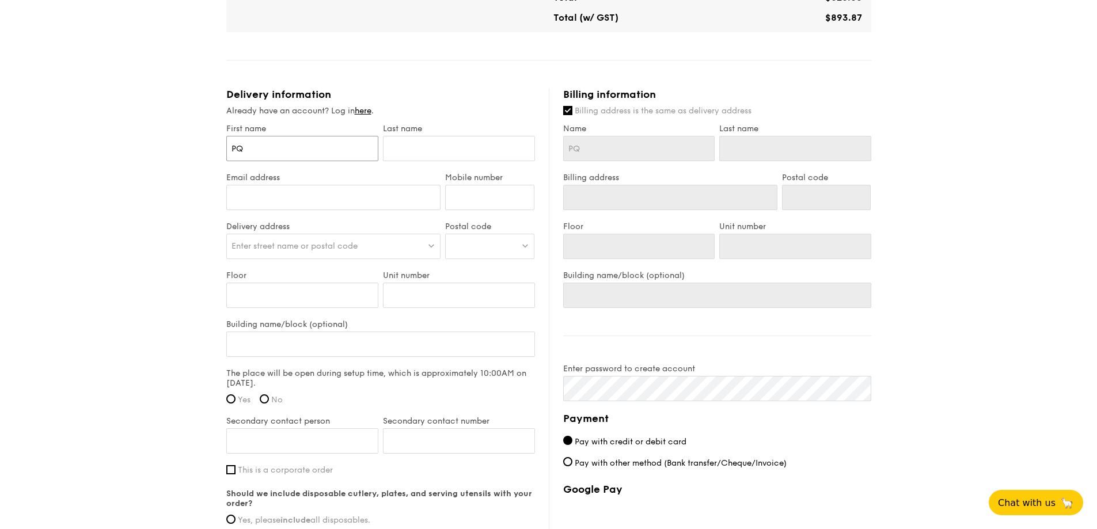
type input "PQ"
type input "C"
type input "CH"
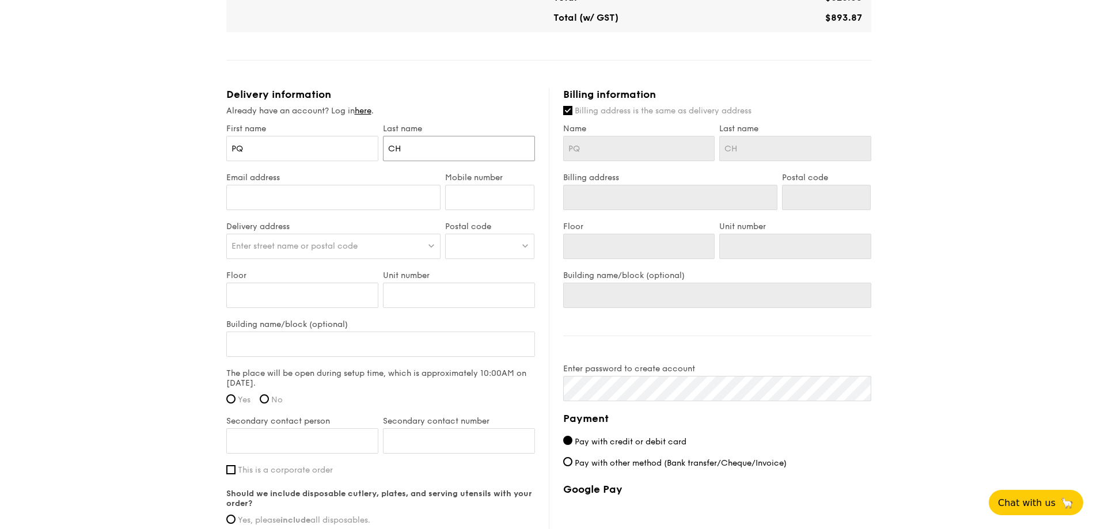
type input "CHU"
type input "CHUN"
type input "[PERSON_NAME]"
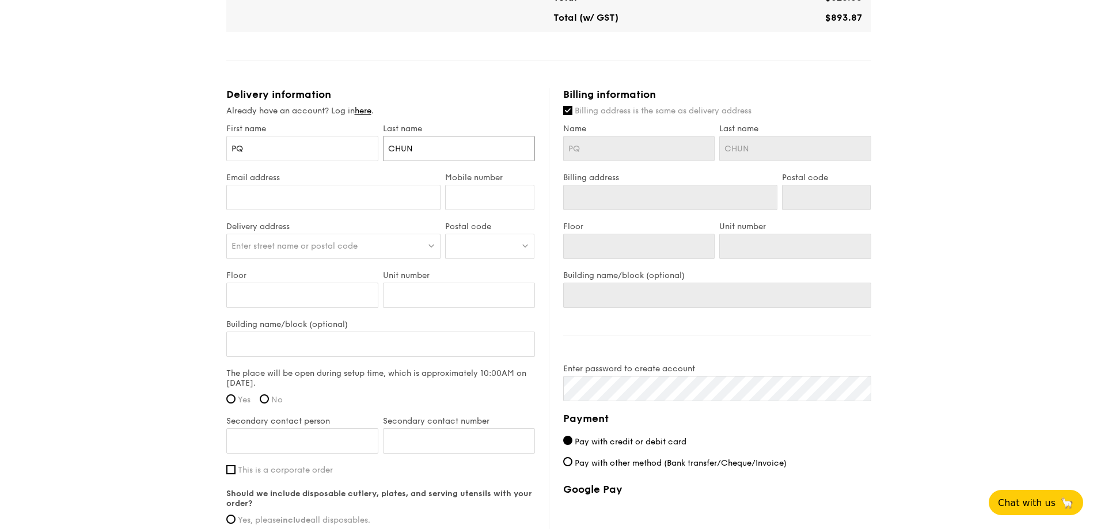
type input "[PERSON_NAME]"
type input "[EMAIL_ADDRESS][DOMAIN_NAME]"
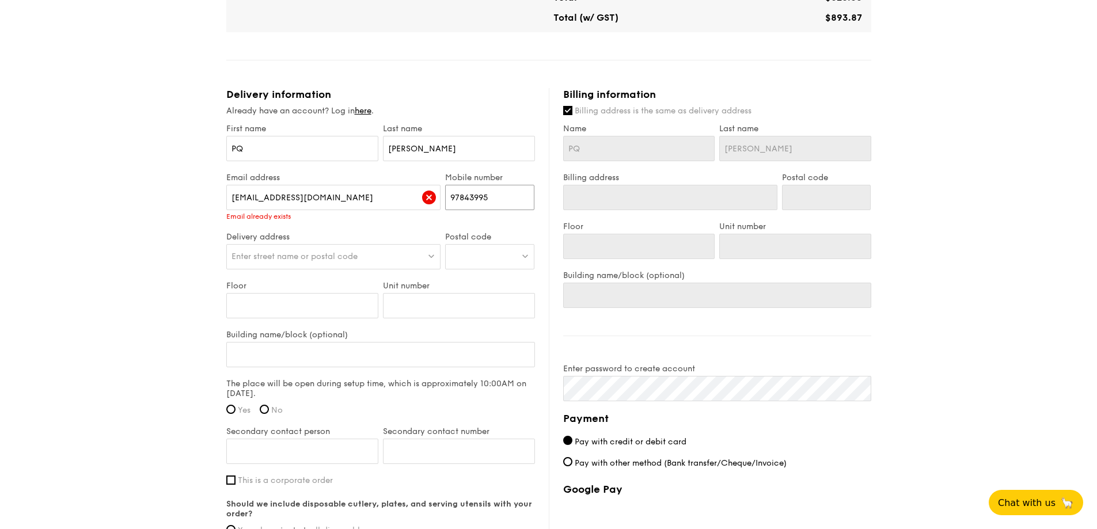
type input "97843995"
click at [355, 261] on span "Enter street name or postal code" at bounding box center [294, 257] width 126 height 10
type input "278640"
click at [413, 283] on strong "278640" at bounding box center [420, 280] width 30 height 10
type input "[STREET_ADDRESS]"
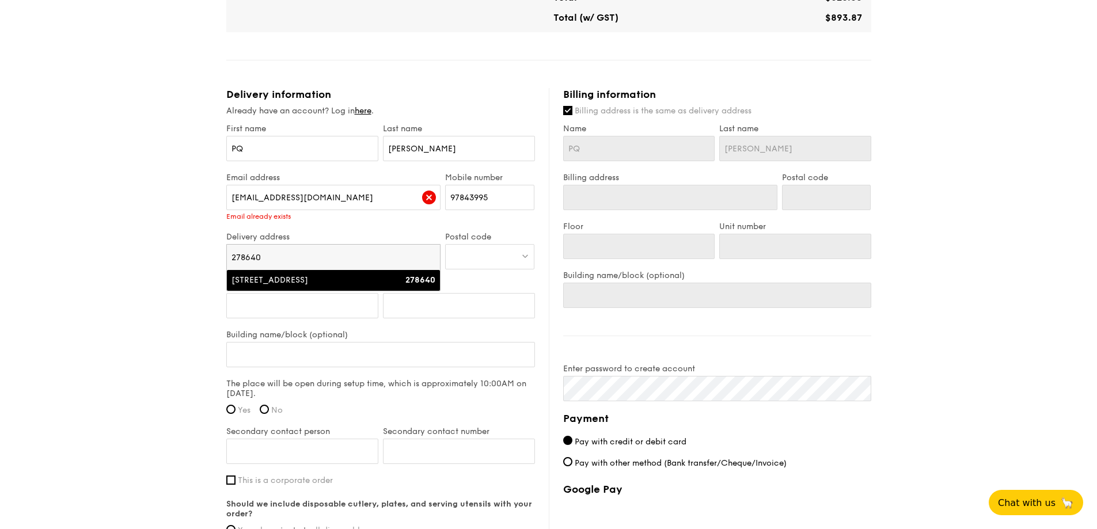
type input "278640"
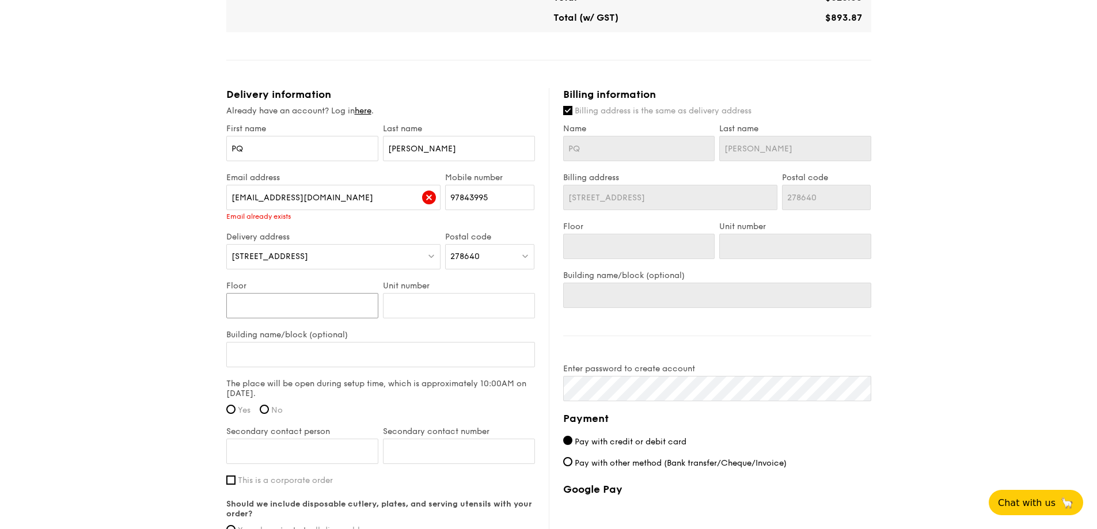
click at [346, 302] on input "Floor" at bounding box center [302, 305] width 152 height 25
type input "2"
type input "M"
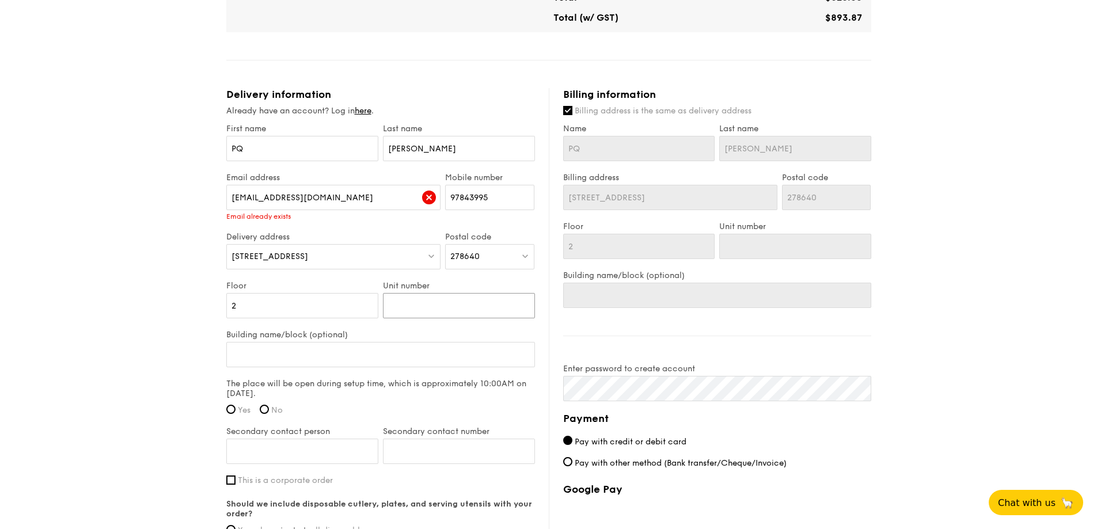
type input "M"
type input "MP"
type input "MPH"
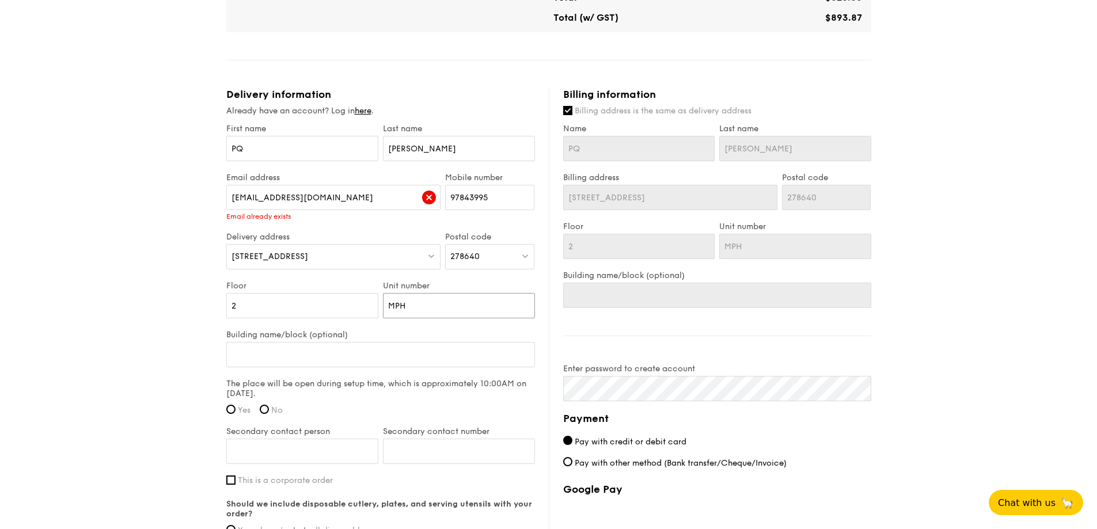
type input "MPH"
type input "M"
type input "MP"
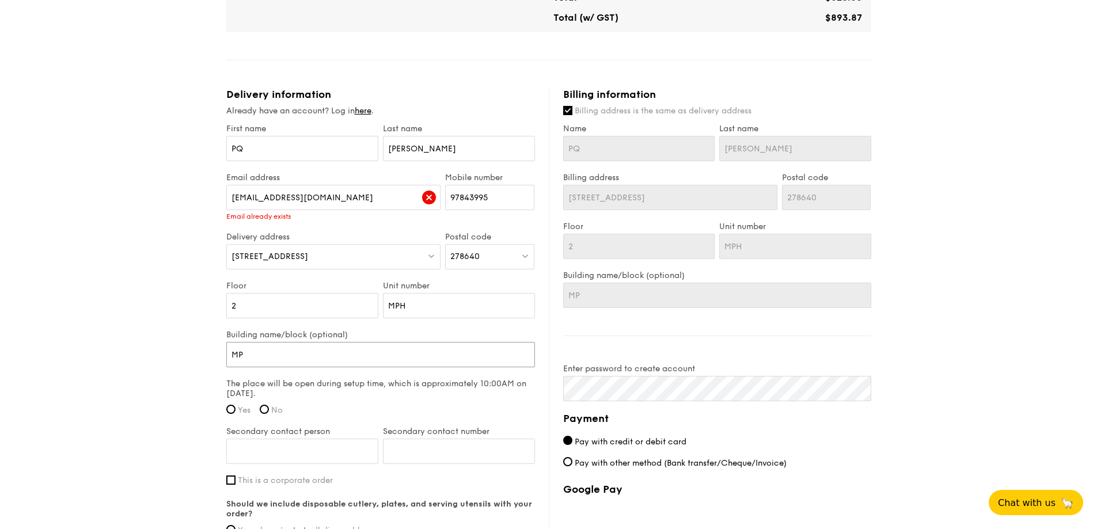
type input "MPH"
drag, startPoint x: 421, startPoint y: 305, endPoint x: 405, endPoint y: 301, distance: 16.5
click at [405, 301] on input "MPH" at bounding box center [459, 305] width 152 height 25
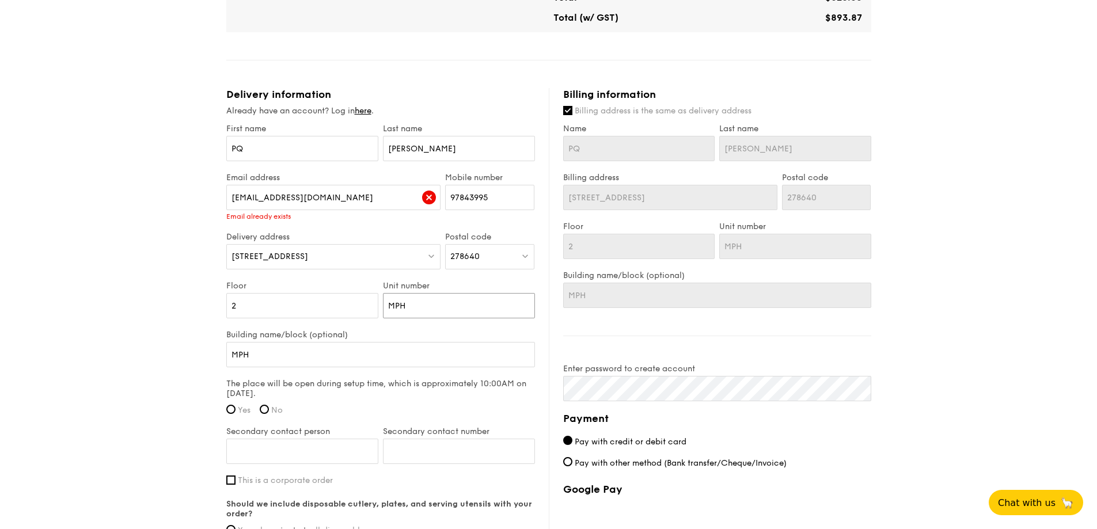
type input "MP"
type input "M"
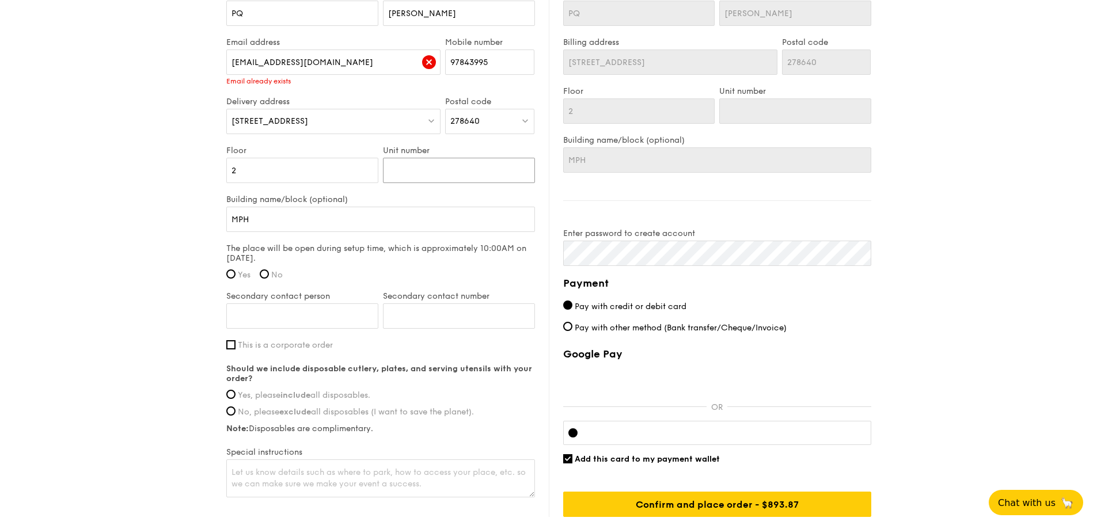
scroll to position [767, 0]
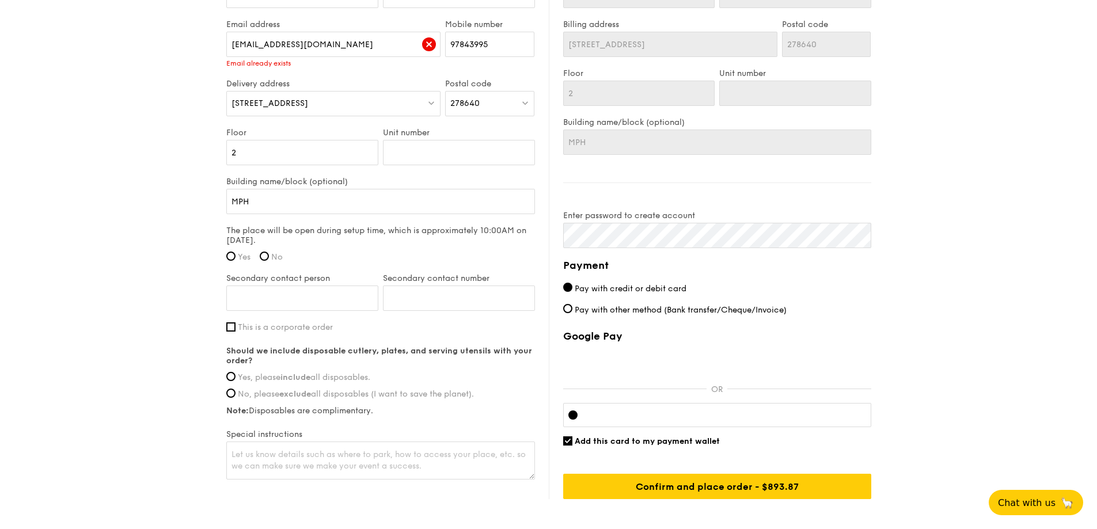
click at [238, 253] on span "Yes" at bounding box center [244, 257] width 13 height 10
click at [235, 253] on input "Yes" at bounding box center [230, 256] width 9 height 9
radio input "true"
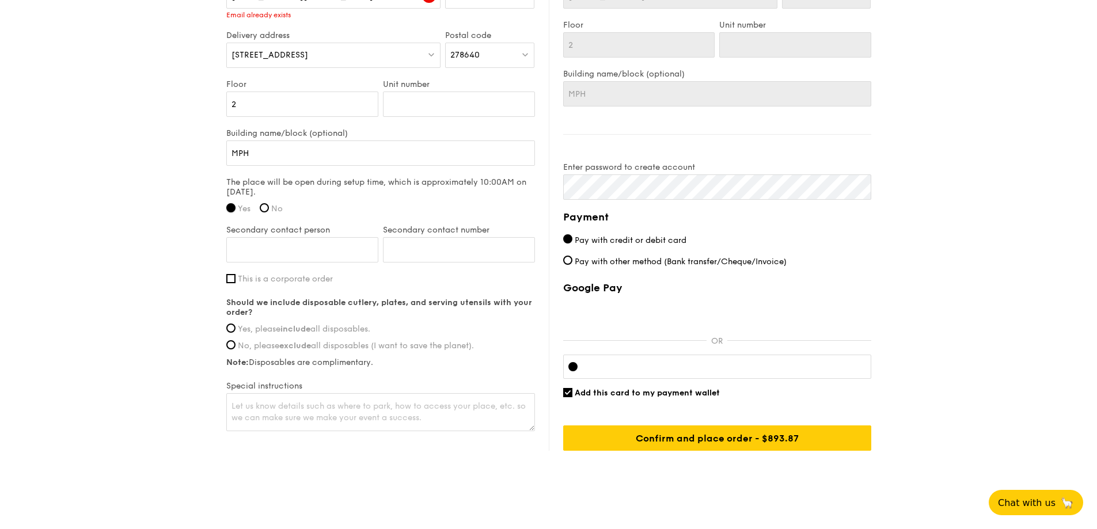
scroll to position [830, 0]
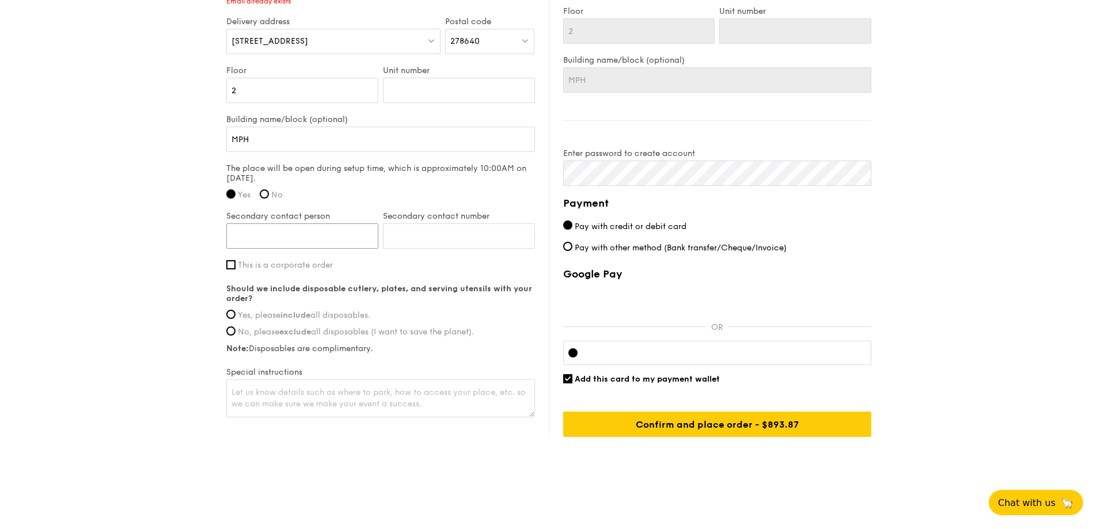
click at [352, 236] on input "Secondary contact person" at bounding box center [302, 235] width 152 height 25
type input "LIWEN"
type input "97571640"
click at [336, 317] on span "Yes, please include all disposables." at bounding box center [304, 315] width 132 height 10
click at [235, 317] on input "Yes, please include all disposables." at bounding box center [230, 314] width 9 height 9
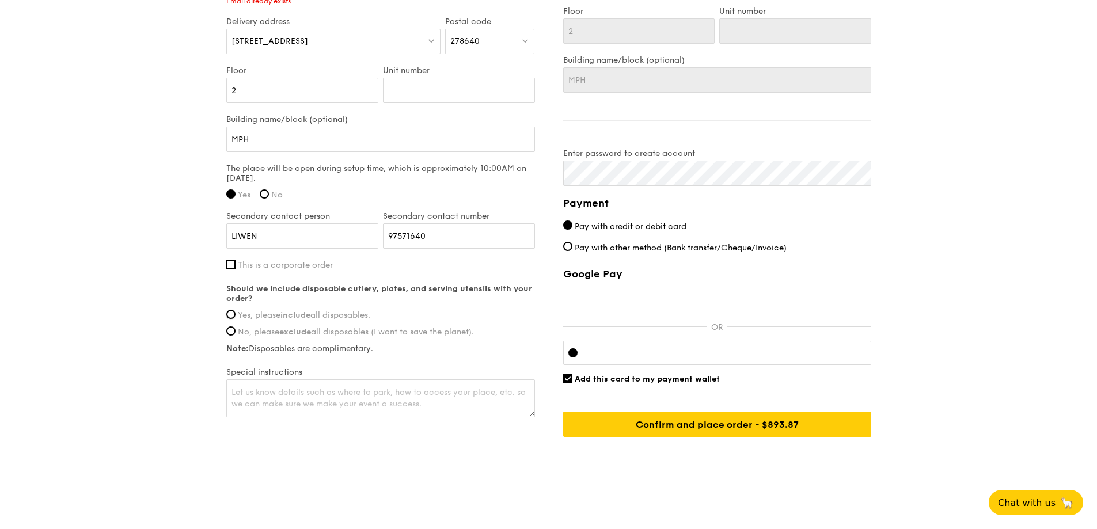
radio input "true"
click at [328, 397] on textarea at bounding box center [380, 398] width 309 height 38
type textarea "Park at block 369"
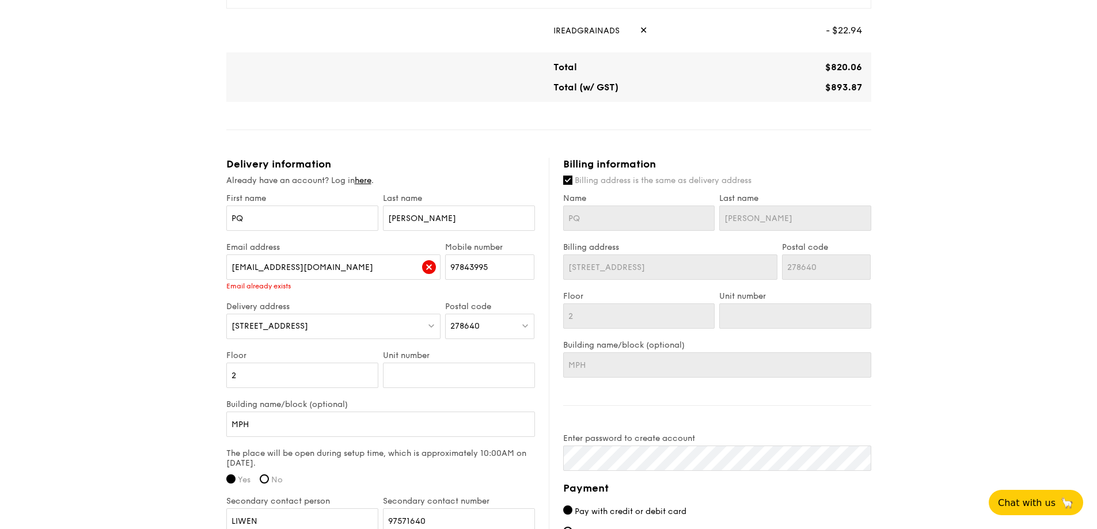
scroll to position [523, 0]
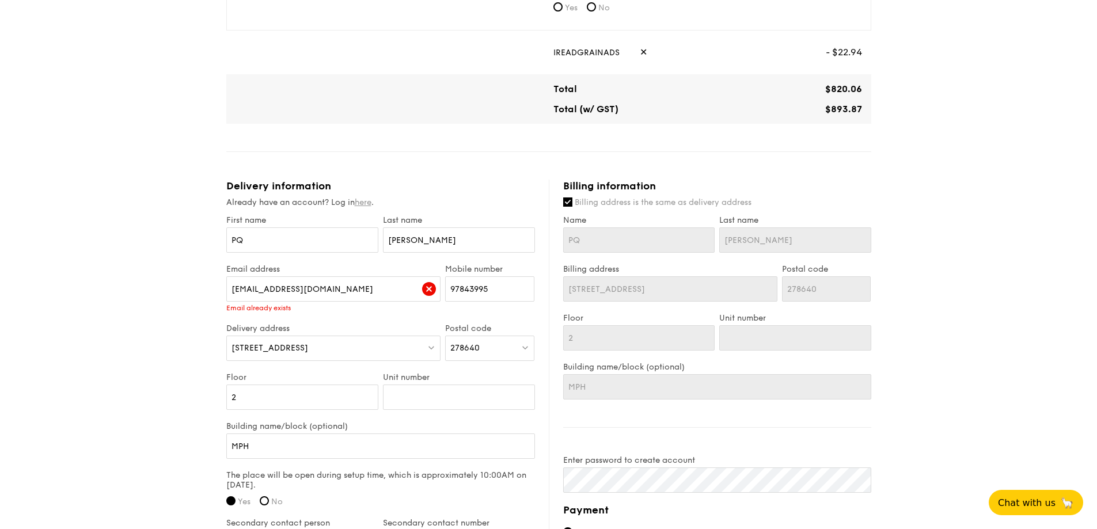
click at [370, 206] on link "here" at bounding box center [363, 202] width 17 height 10
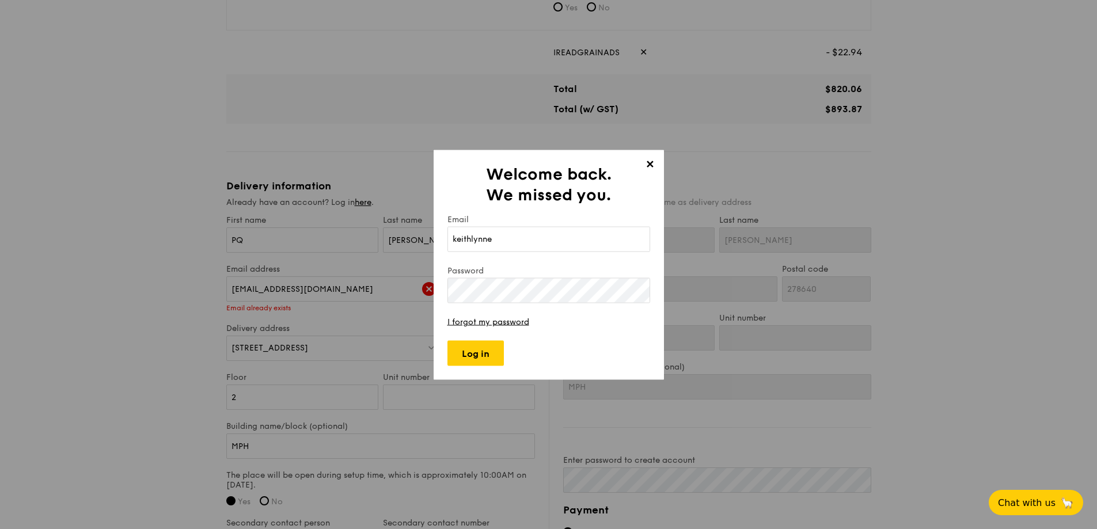
type input "[EMAIL_ADDRESS][DOMAIN_NAME]"
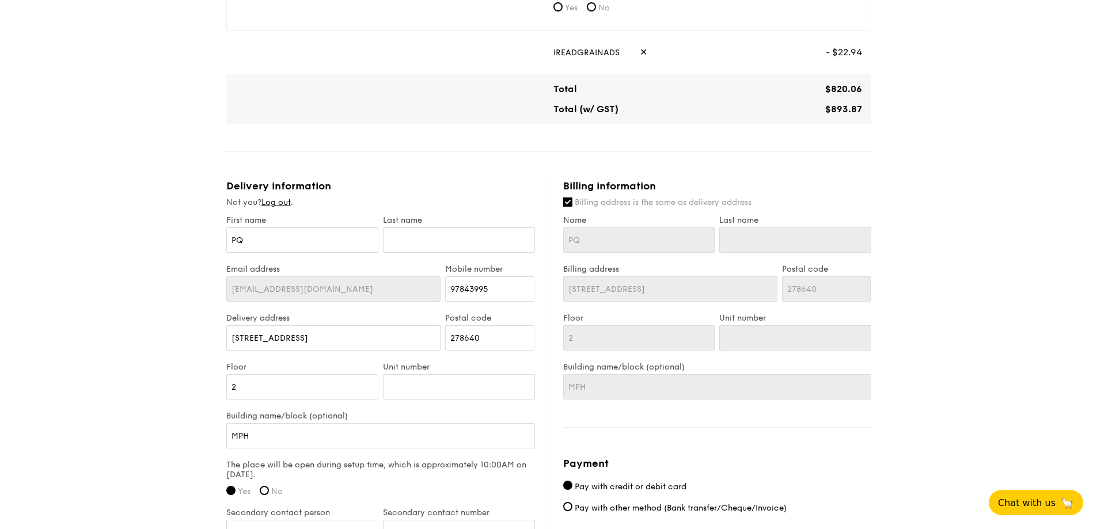
click at [622, 202] on span "Billing address is the same as delivery address" at bounding box center [663, 202] width 177 height 10
click at [572, 202] on input "Billing address is the same as delivery address" at bounding box center [567, 201] width 9 height 9
checkbox input "false"
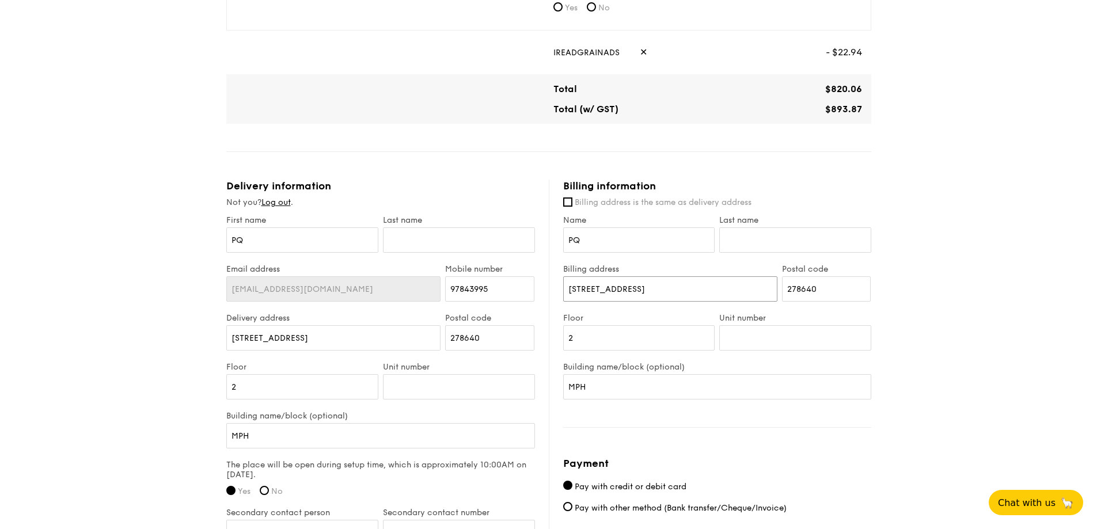
drag, startPoint x: 668, startPoint y: 292, endPoint x: 520, endPoint y: 269, distance: 149.3
click at [524, 264] on div "Delivery information Not you? Log out . First name PQ Last name Email address […" at bounding box center [548, 448] width 645 height 537
type input "4"
click at [649, 197] on label "Billing address is the same as delivery address" at bounding box center [717, 203] width 308 height 12
click at [572, 197] on input "Billing address is the same as delivery address" at bounding box center [567, 201] width 9 height 9
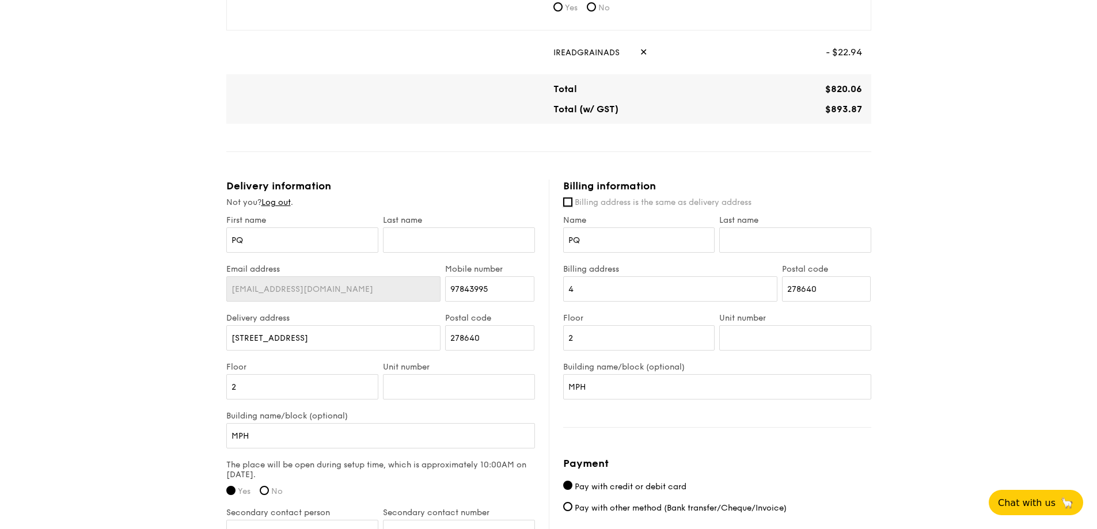
checkbox input "true"
type input "[STREET_ADDRESS]"
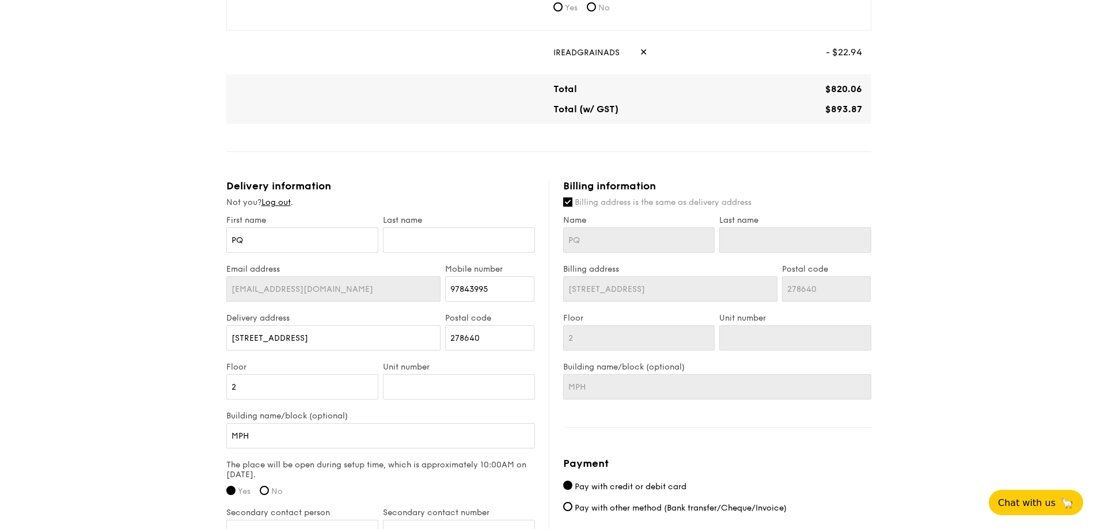
click at [629, 200] on span "Billing address is the same as delivery address" at bounding box center [663, 202] width 177 height 10
click at [572, 200] on input "Billing address is the same as delivery address" at bounding box center [567, 201] width 9 height 9
checkbox input "false"
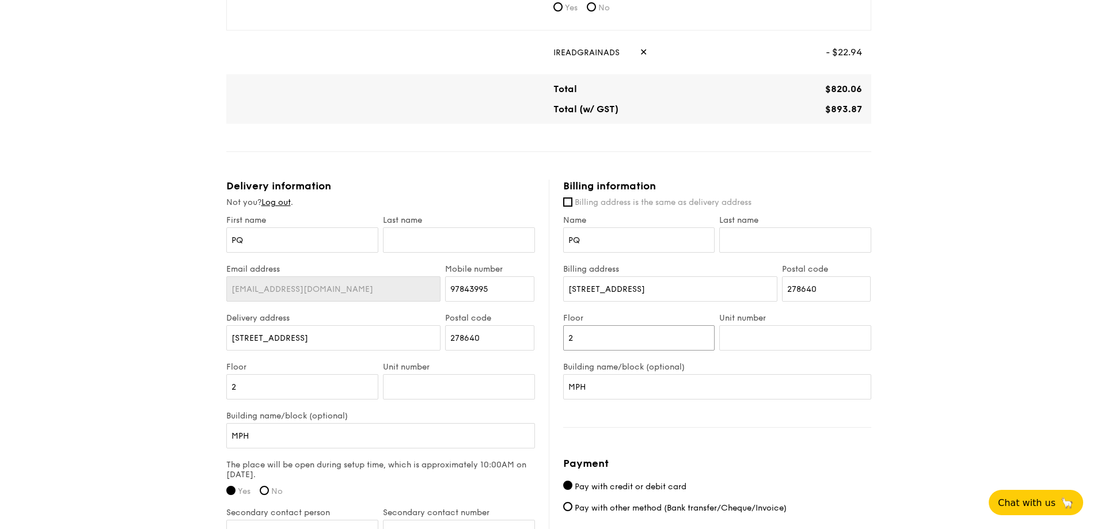
drag, startPoint x: 611, startPoint y: 340, endPoint x: 564, endPoint y: 331, distance: 47.5
click at [554, 334] on div "Billing information Billing address is the same as delivery address Name PQ Las…" at bounding box center [710, 439] width 322 height 518
type input "03"
type input "02"
drag, startPoint x: 621, startPoint y: 384, endPoint x: 481, endPoint y: 371, distance: 139.9
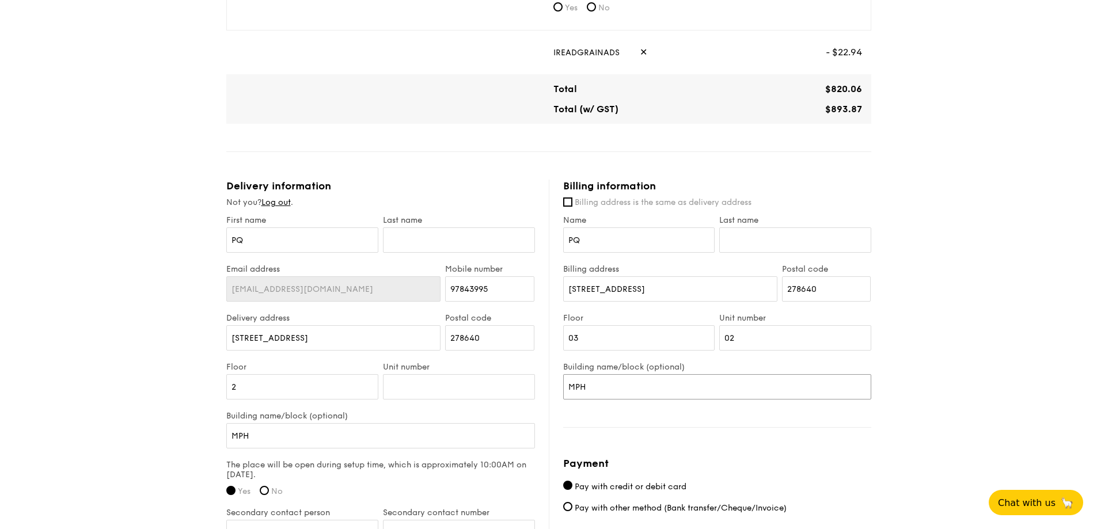
click at [481, 369] on div "Delivery information Not you? Log out . First name PQ Last name Email address […" at bounding box center [548, 448] width 645 height 537
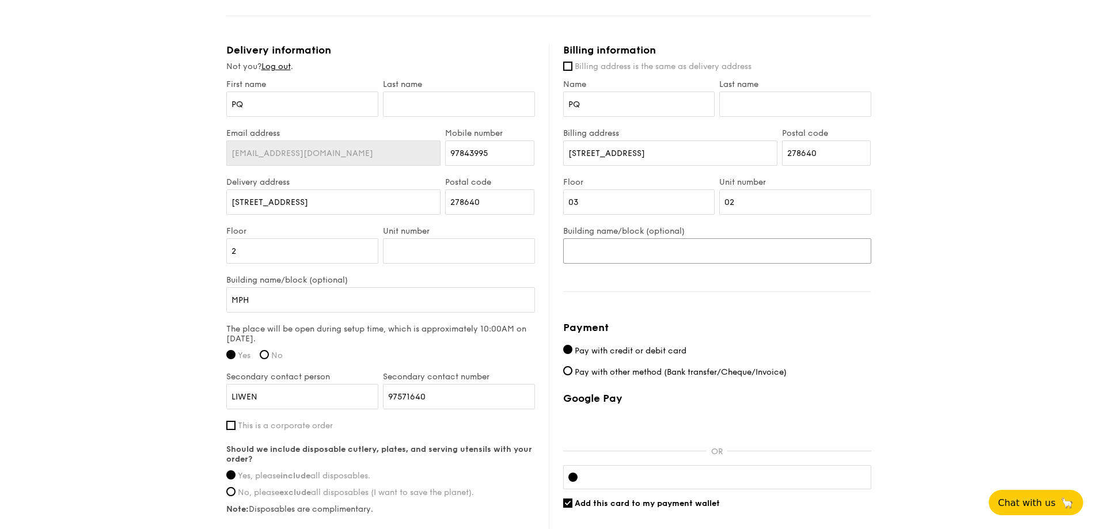
scroll to position [802, 0]
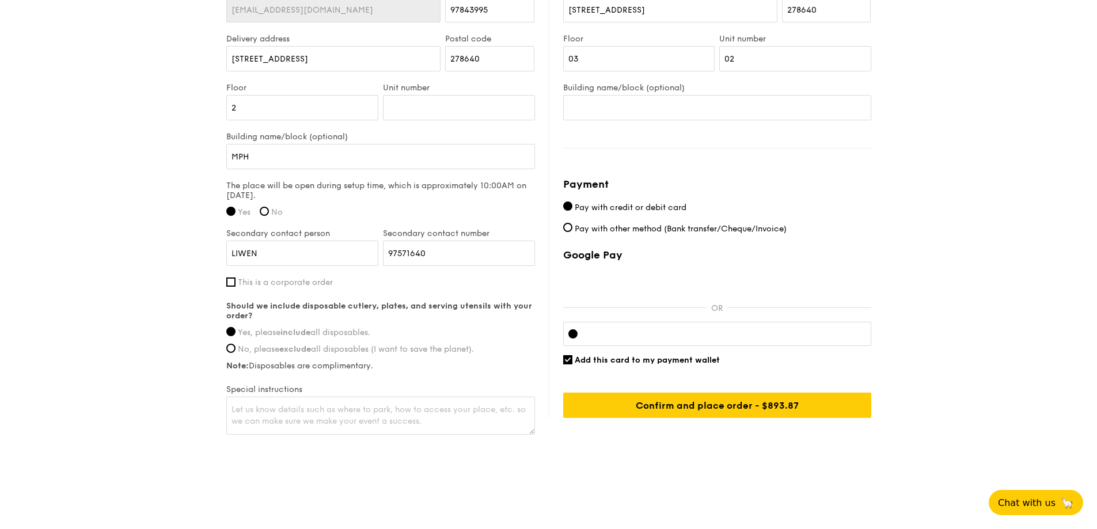
click at [680, 340] on div at bounding box center [717, 334] width 308 height 24
click at [698, 357] on span "Add this card to my payment wallet" at bounding box center [647, 360] width 145 height 10
click at [572, 357] on input "Add this card to my payment wallet" at bounding box center [567, 359] width 9 height 9
checkbox input "false"
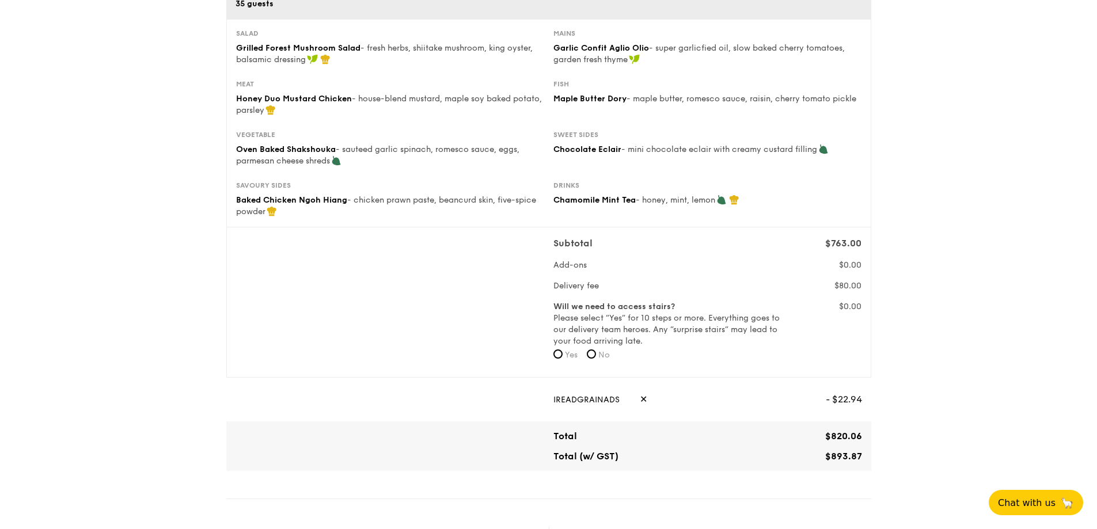
scroll to position [188, 0]
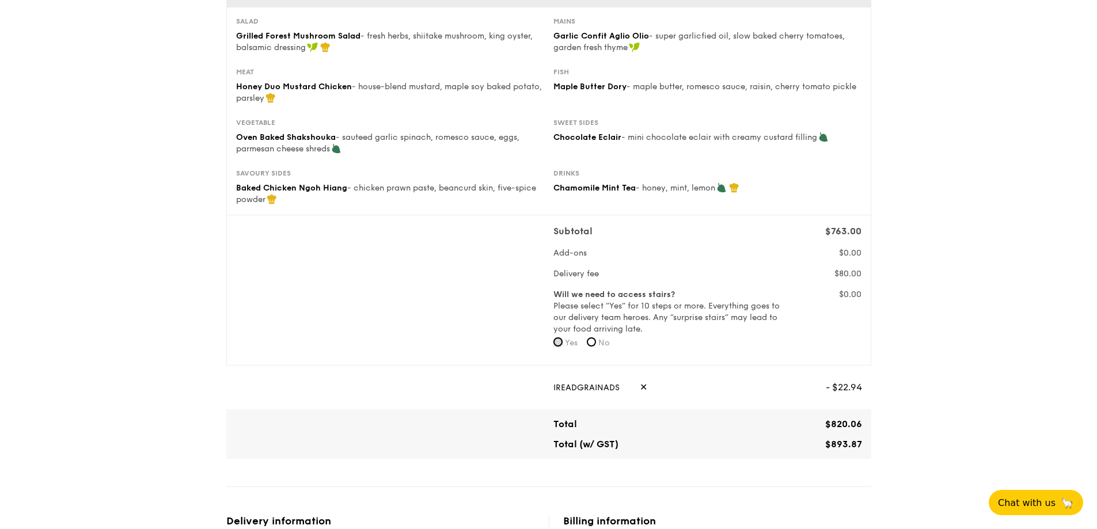
click at [560, 340] on input "Yes" at bounding box center [557, 341] width 9 height 9
radio input "true"
click at [560, 340] on input "Yes" at bounding box center [557, 341] width 9 height 9
click at [596, 341] on input "No" at bounding box center [591, 341] width 9 height 9
radio input "true"
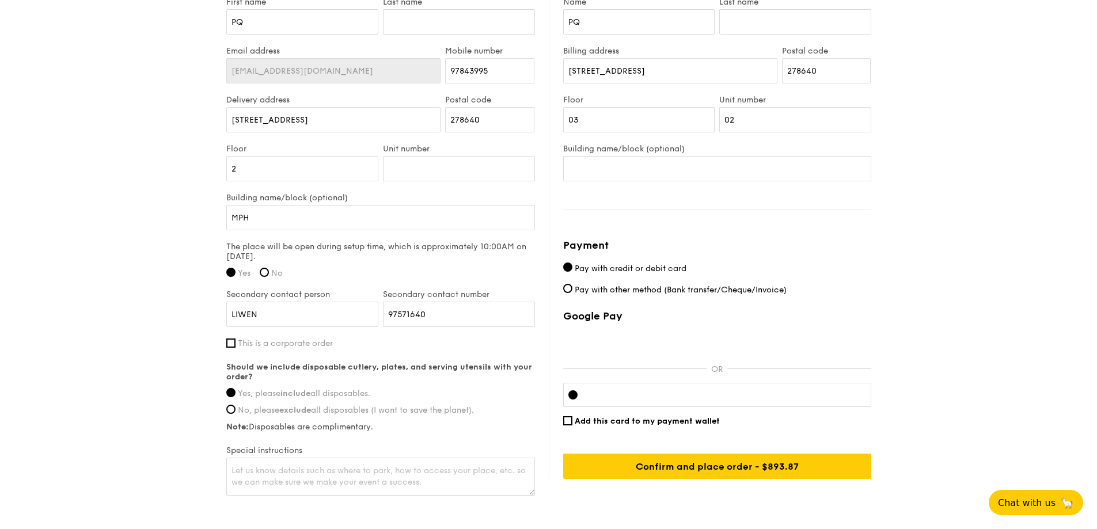
scroll to position [802, 0]
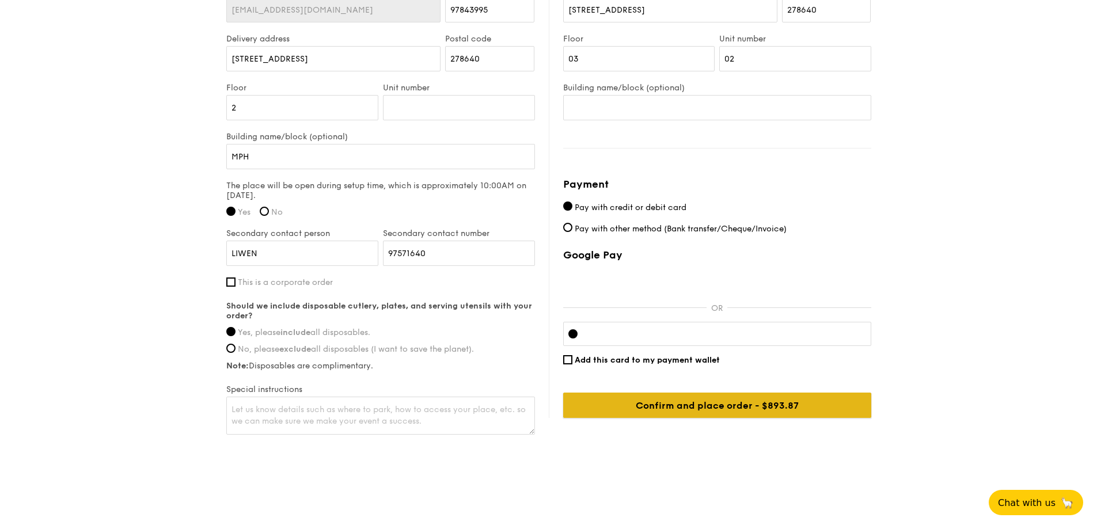
click at [777, 404] on input "Confirm and place order - $893.87" at bounding box center [717, 405] width 308 height 25
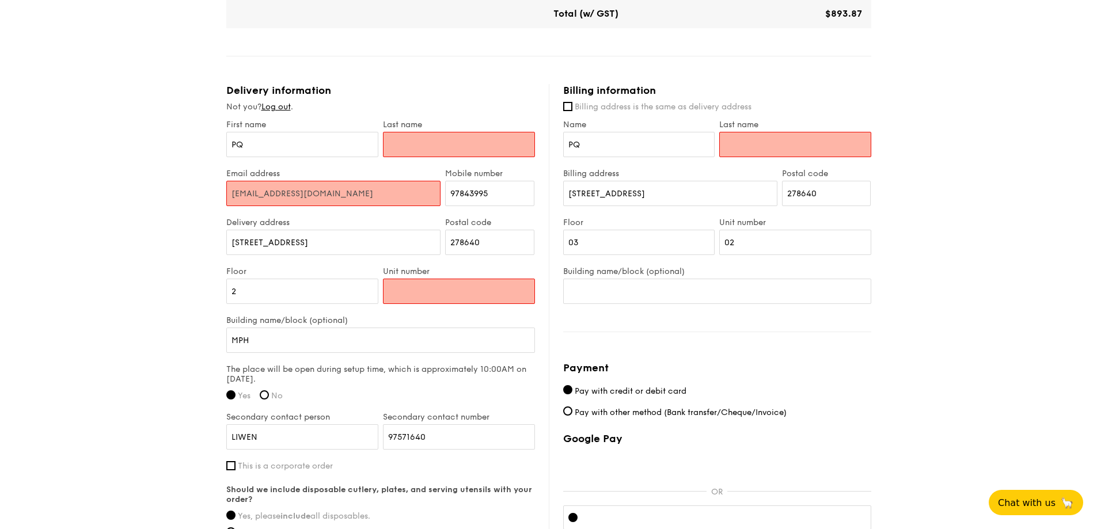
scroll to position [596, 0]
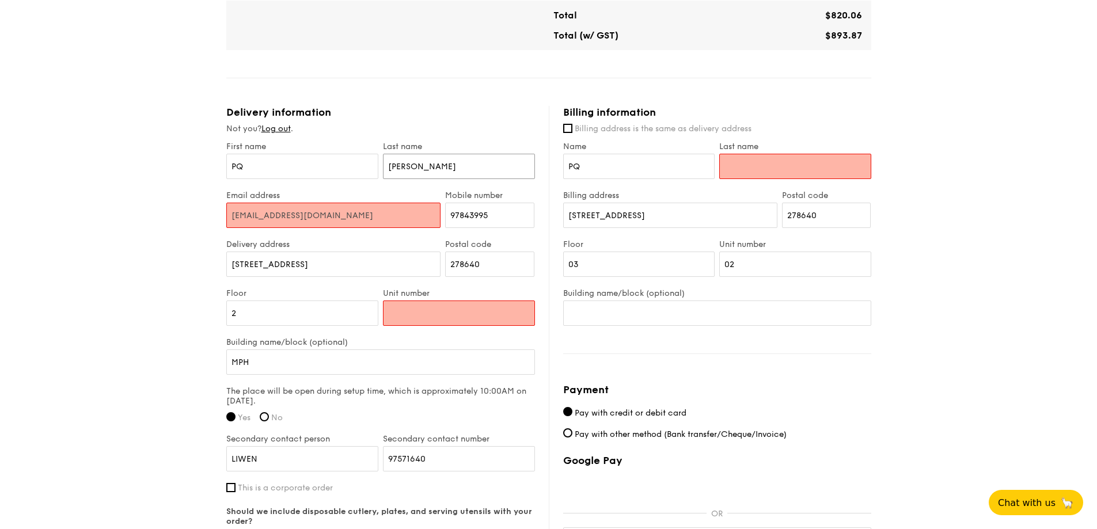
type input "[PERSON_NAME]"
drag, startPoint x: 108, startPoint y: 170, endPoint x: 122, endPoint y: 187, distance: 22.0
click at [108, 171] on div "1 - Select menu 2 - Select items 3 - Check out Classic Buffet $21.80 /guest ($2…" at bounding box center [548, 58] width 1097 height 1262
click at [449, 319] on input "Unit number" at bounding box center [459, 313] width 152 height 25
type input "00"
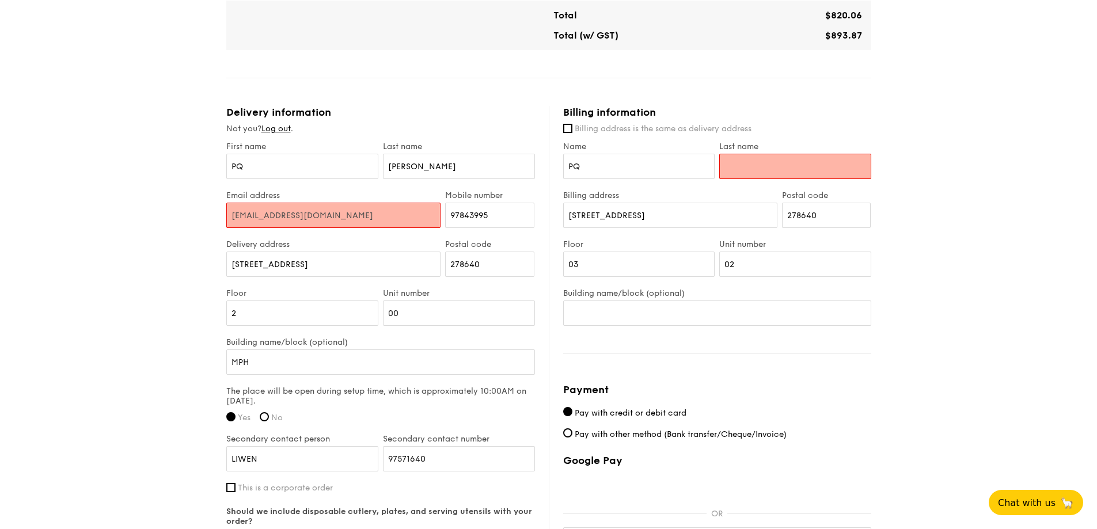
click at [753, 162] on input "Last name" at bounding box center [795, 166] width 152 height 25
type input "C"
type input "h"
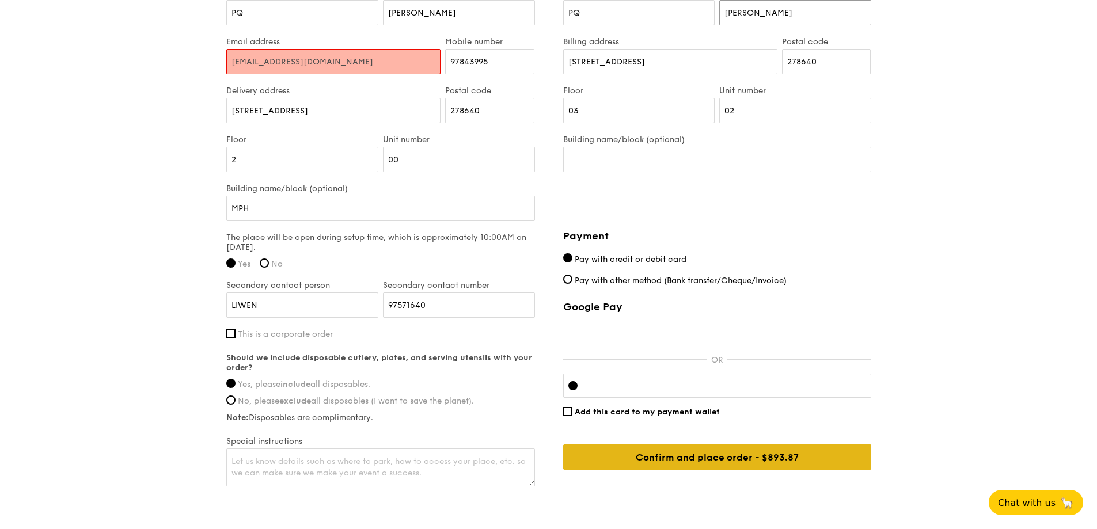
type input "[PERSON_NAME]"
click at [730, 457] on input "Confirm and place order - $893.87" at bounding box center [717, 456] width 308 height 25
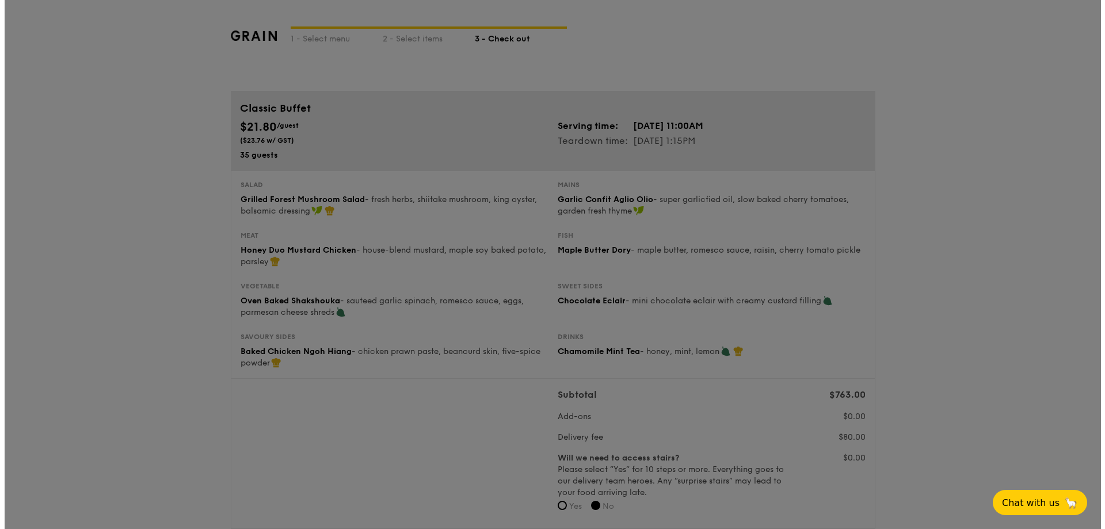
scroll to position [0, 0]
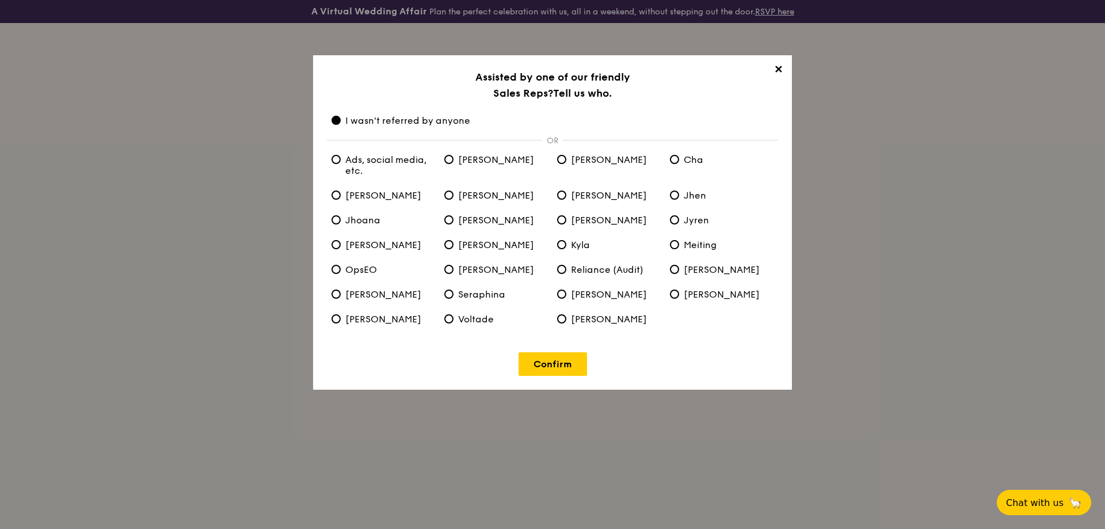
click at [389, 162] on span "Ads, social media, etc." at bounding box center [384, 165] width 104 height 22
click at [341, 162] on etc\ "Ads, social media, etc." at bounding box center [336, 159] width 9 height 9
radio etc\ "true"
click at [415, 120] on span "I wasn't referred by anyone" at bounding box center [401, 120] width 139 height 11
click at [341, 120] on anyone "I wasn't referred by anyone" at bounding box center [336, 120] width 9 height 9
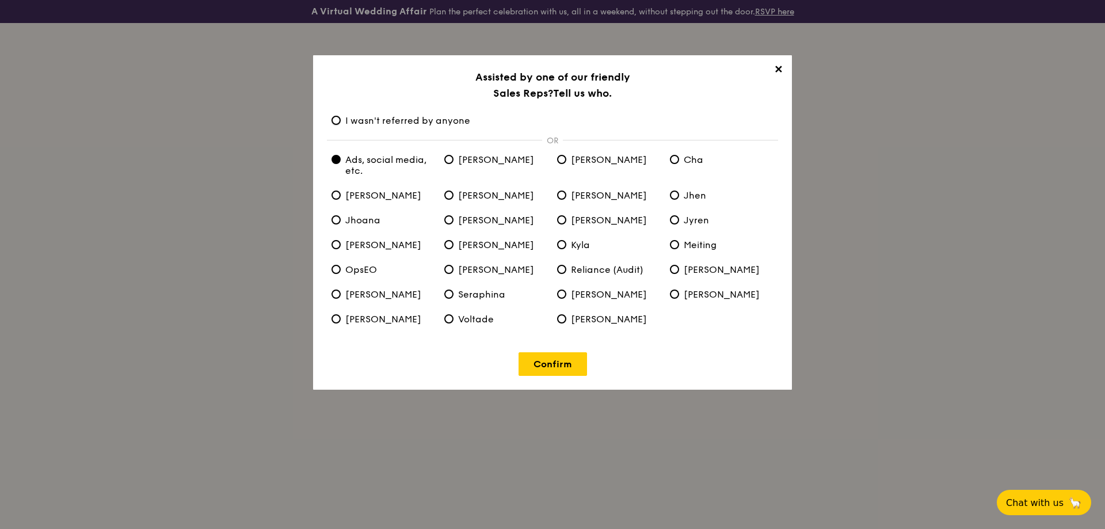
radio anyone "true"
radio etc\ "false"
click at [569, 361] on link "Confirm" at bounding box center [553, 364] width 69 height 24
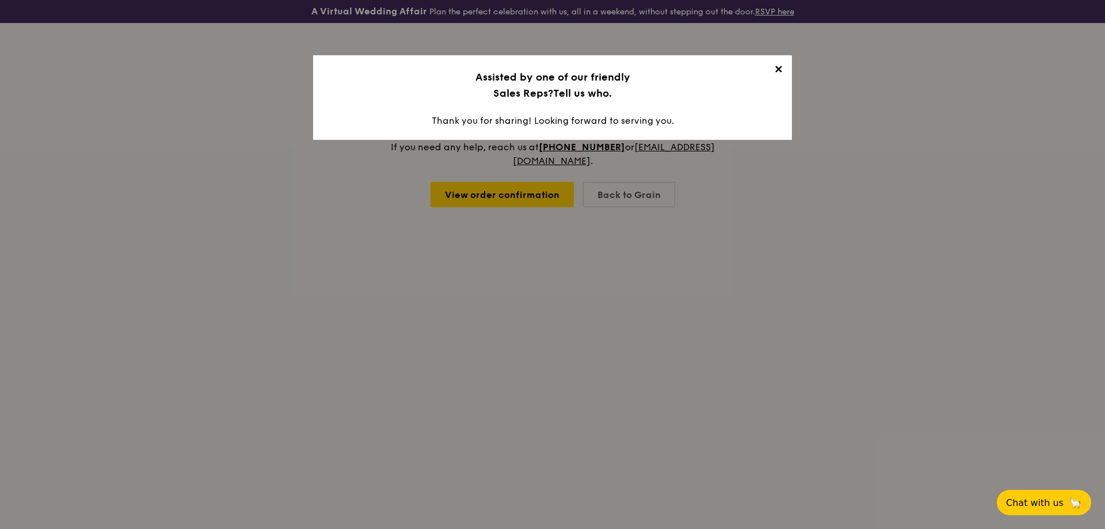
click at [780, 71] on span "✕" at bounding box center [778, 71] width 16 height 16
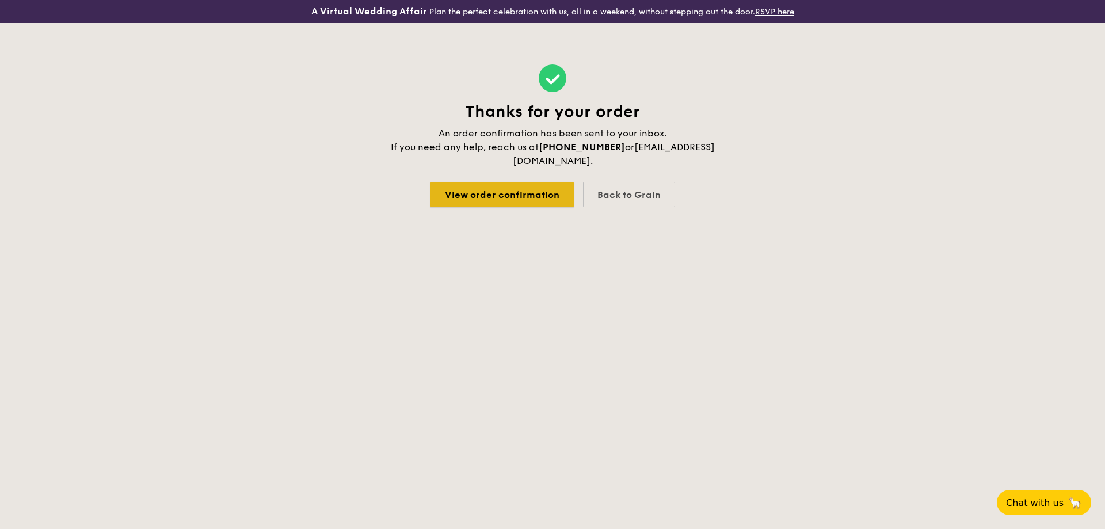
click at [519, 194] on link "View order confirmation" at bounding box center [502, 194] width 143 height 25
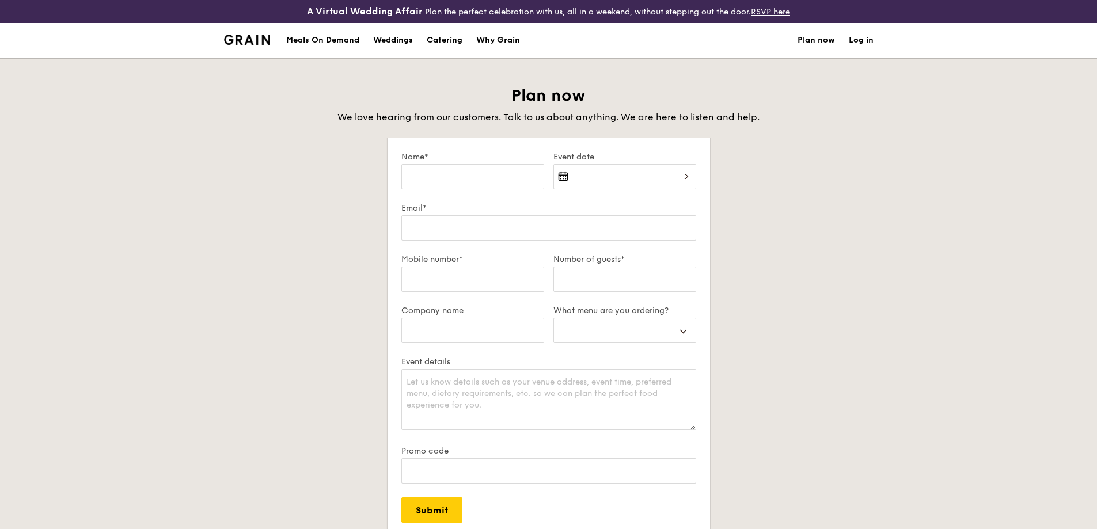
select select
click at [447, 41] on div "Catering" at bounding box center [445, 40] width 36 height 35
select select
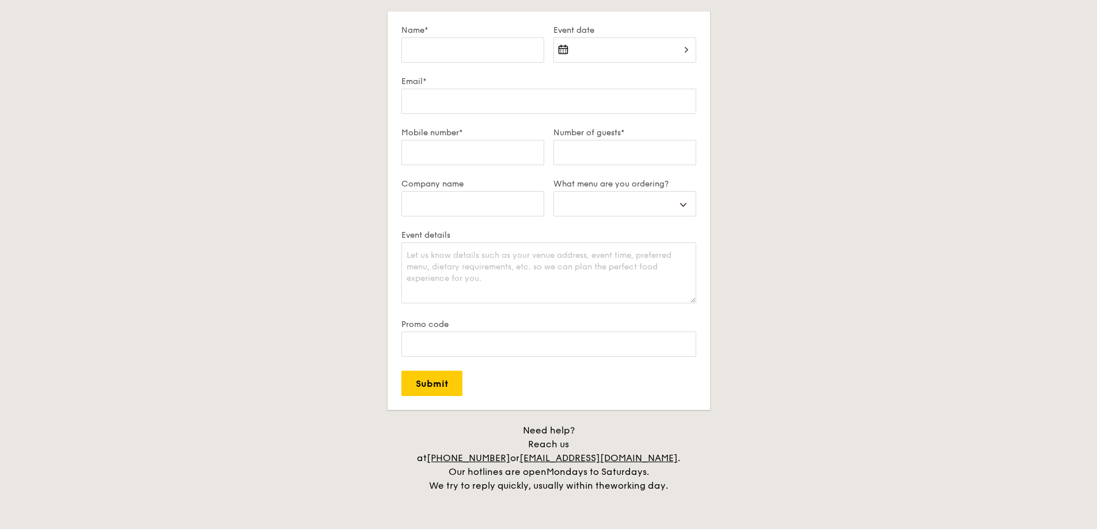
scroll to position [2383, 0]
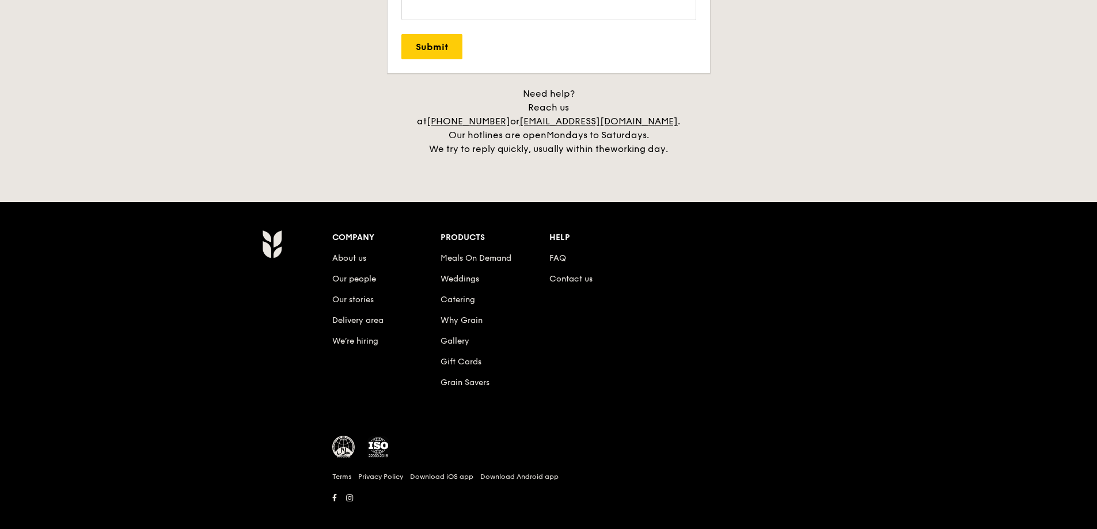
click at [569, 246] on li "FAQ" at bounding box center [603, 256] width 109 height 21
click at [554, 253] on link "FAQ" at bounding box center [557, 258] width 17 height 10
